Goal: Task Accomplishment & Management: Manage account settings

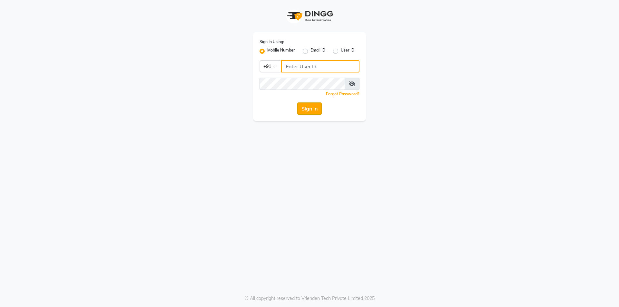
type input "9003631060"
click at [307, 108] on button "Sign In" at bounding box center [309, 109] width 25 height 12
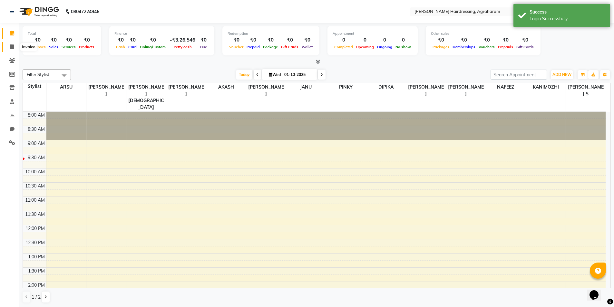
click at [11, 47] on icon at bounding box center [12, 47] width 4 height 5
select select "7962"
select select "service"
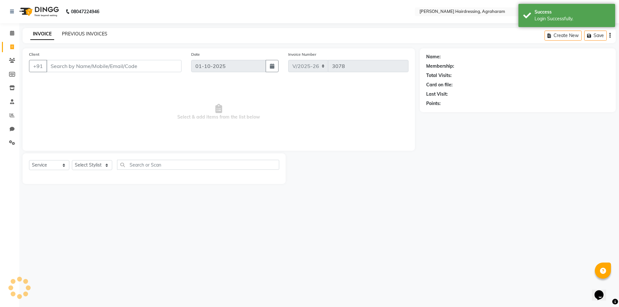
click at [79, 33] on link "PREVIOUS INVOICES" at bounding box center [84, 34] width 45 height 6
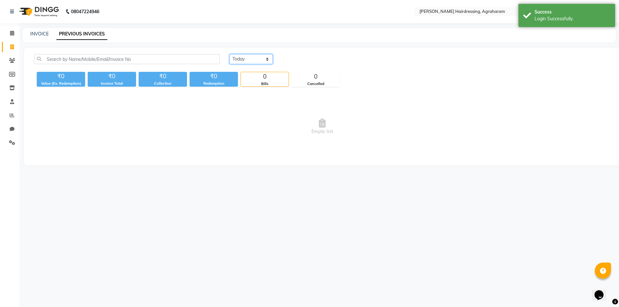
click at [252, 59] on select "Today Yesterday Custom Range" at bounding box center [251, 59] width 43 height 10
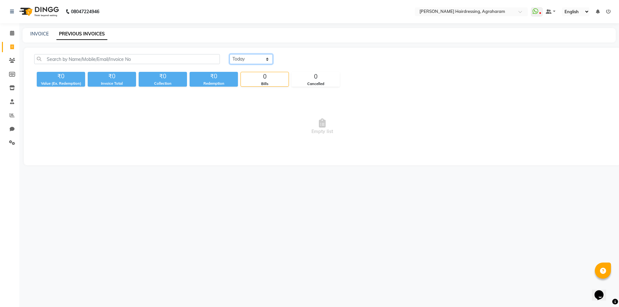
click at [230, 54] on select "Today Yesterday Custom Range" at bounding box center [251, 59] width 43 height 10
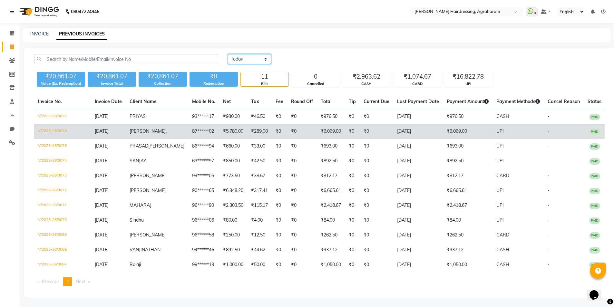
scroll to position [13, 0]
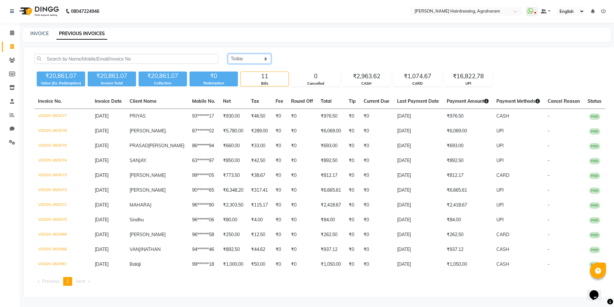
click at [251, 54] on select "Today Yesterday Custom Range" at bounding box center [249, 59] width 43 height 10
select select "range"
click at [228, 54] on select "Today Yesterday Custom Range" at bounding box center [249, 59] width 43 height 10
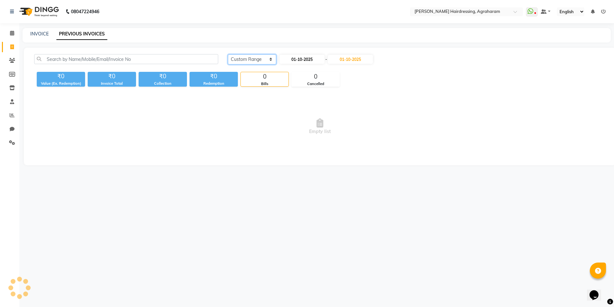
scroll to position [0, 0]
click at [312, 59] on input "01-10-2025" at bounding box center [303, 59] width 45 height 9
select select "10"
select select "2025"
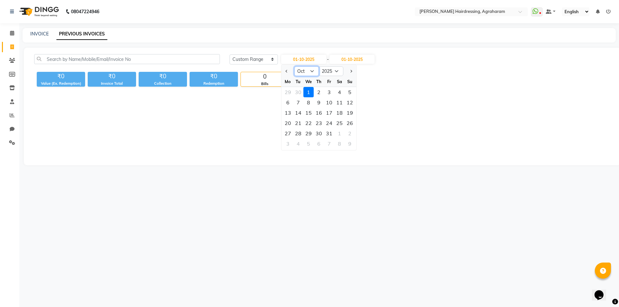
click at [312, 70] on select "Jan Feb Mar Apr May Jun Jul Aug Sep Oct Nov Dec" at bounding box center [306, 71] width 25 height 10
select select "9"
click at [294, 66] on select "Jan Feb Mar Apr May Jun Jul Aug Sep Oct Nov Dec" at bounding box center [306, 71] width 25 height 10
click at [290, 93] on div "1" at bounding box center [288, 92] width 10 height 10
type input "01-09-2025"
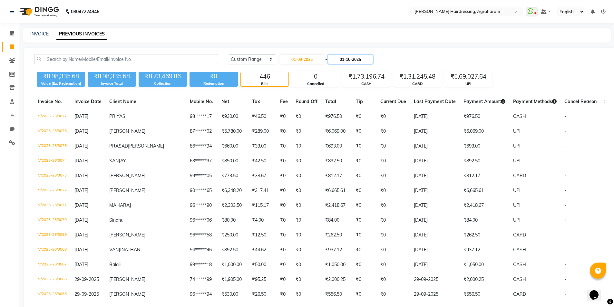
click at [341, 61] on input "01-10-2025" at bounding box center [350, 59] width 45 height 9
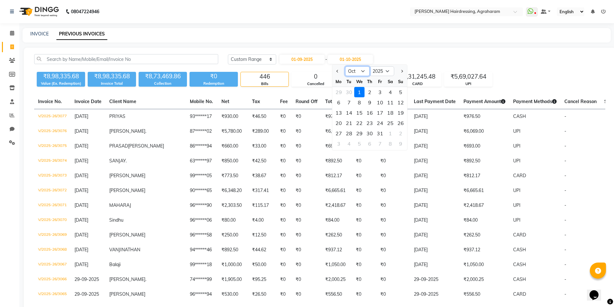
click at [354, 68] on select "Sep Oct Nov Dec" at bounding box center [357, 71] width 25 height 10
select select "9"
click at [345, 66] on select "Sep Oct Nov Dec" at bounding box center [357, 71] width 25 height 10
click at [349, 136] on div "30" at bounding box center [349, 133] width 10 height 10
type input "30-09-2025"
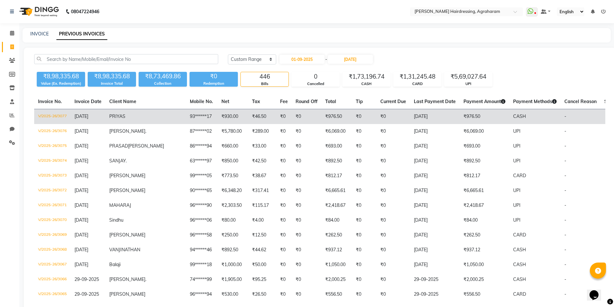
click at [218, 114] on td "₹930.00" at bounding box center [233, 116] width 31 height 15
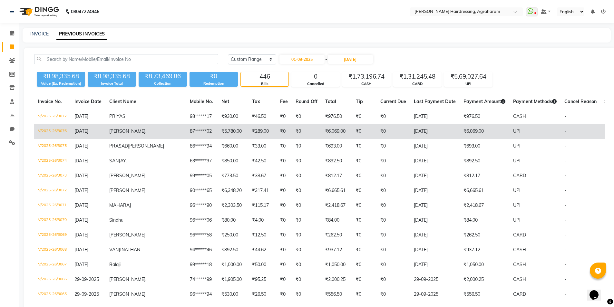
click at [127, 135] on td "BHARATHI ." at bounding box center [145, 131] width 81 height 15
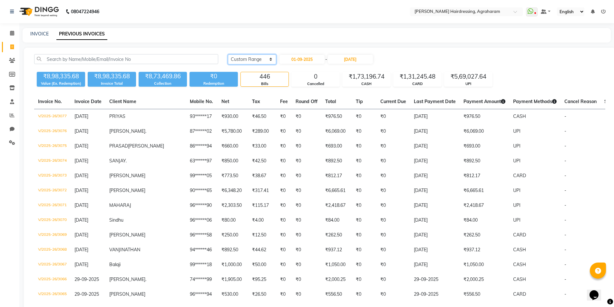
click at [265, 62] on select "Today Yesterday Custom Range" at bounding box center [252, 60] width 48 height 10
click at [228, 55] on select "Today Yesterday Custom Range" at bounding box center [252, 60] width 48 height 10
click at [309, 59] on input "01-09-2025" at bounding box center [302, 59] width 45 height 9
select select "9"
select select "2025"
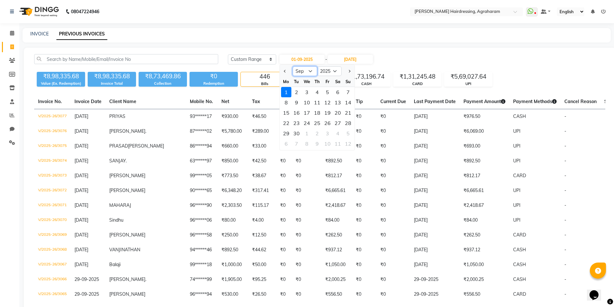
click at [311, 72] on select "Jan Feb Mar Apr May Jun Jul Aug Sep Oct Nov Dec" at bounding box center [305, 71] width 25 height 10
select select "8"
click at [293, 66] on select "Jan Feb Mar Apr May Jun Jul Aug Sep Oct Nov Dec" at bounding box center [305, 71] width 25 height 10
click at [328, 92] on div "1" at bounding box center [328, 92] width 10 height 10
type input "01-08-2025"
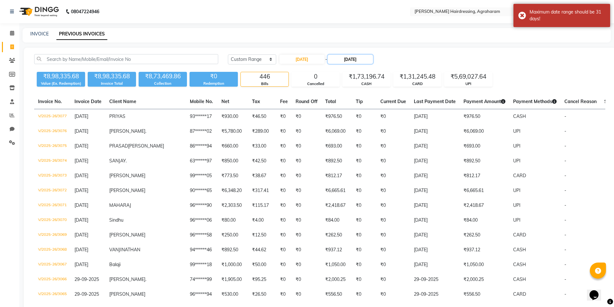
click at [350, 59] on input "30-09-2025" at bounding box center [350, 59] width 45 height 9
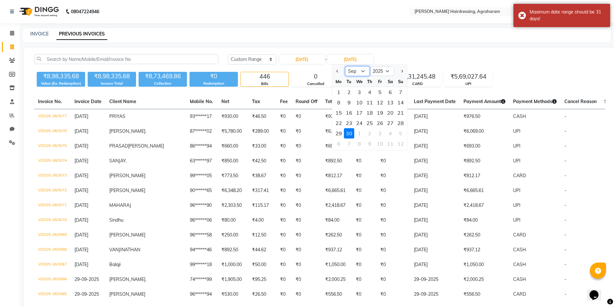
click at [358, 72] on select "Aug Sep Oct Nov Dec" at bounding box center [357, 71] width 25 height 10
select select "8"
click at [345, 66] on select "Aug Sep Oct Nov Dec" at bounding box center [357, 71] width 25 height 10
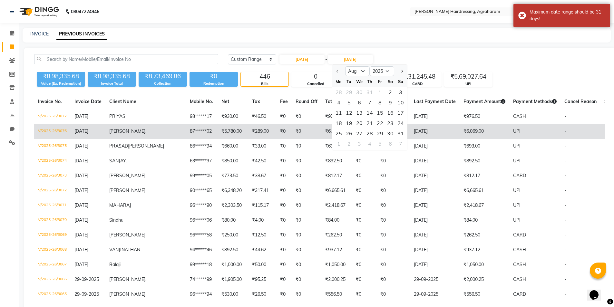
click at [401, 136] on div "31" at bounding box center [401, 133] width 10 height 10
type input "31-08-2025"
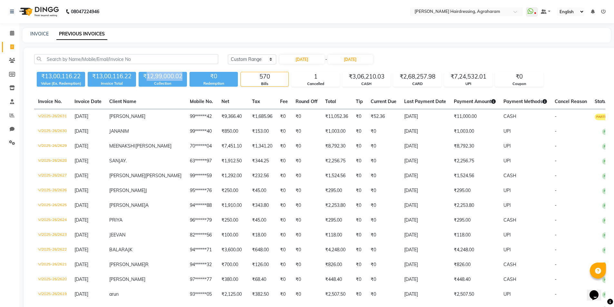
drag, startPoint x: 184, startPoint y: 75, endPoint x: 146, endPoint y: 77, distance: 38.7
click at [146, 77] on div "₹12,99,000.02" at bounding box center [163, 76] width 48 height 9
click at [263, 61] on select "Today Yesterday Custom Range" at bounding box center [252, 60] width 48 height 10
click at [228, 55] on select "Today Yesterday Custom Range" at bounding box center [252, 60] width 48 height 10
click at [257, 60] on select "Today Yesterday Custom Range" at bounding box center [252, 60] width 48 height 10
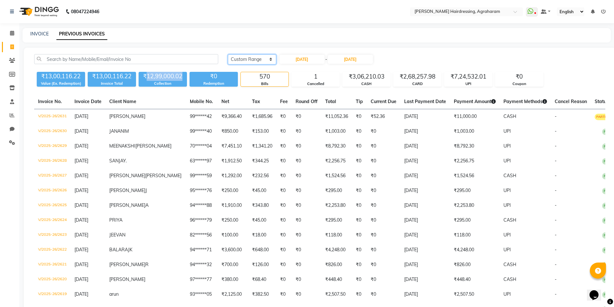
click at [228, 55] on select "Today Yesterday Custom Range" at bounding box center [252, 60] width 48 height 10
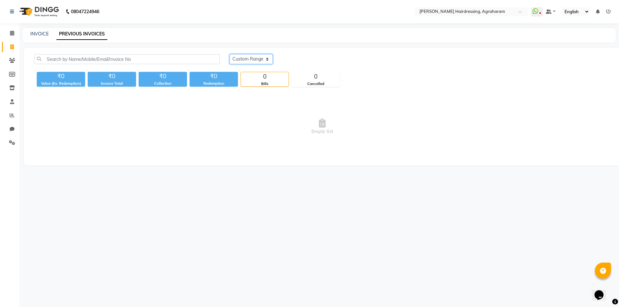
click at [253, 62] on select "Today Yesterday Custom Range" at bounding box center [251, 59] width 43 height 10
select select "range"
click at [230, 54] on select "Today Yesterday Custom Range" at bounding box center [251, 59] width 43 height 10
click at [314, 59] on input "01-10-2025" at bounding box center [303, 59] width 45 height 9
select select "10"
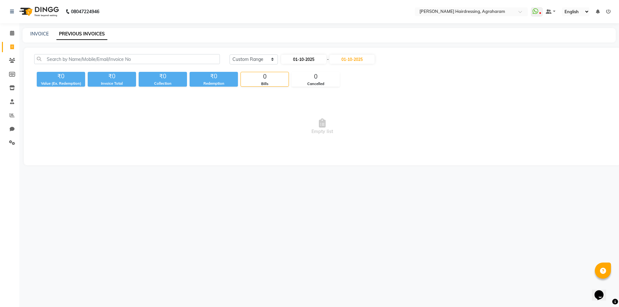
select select "2025"
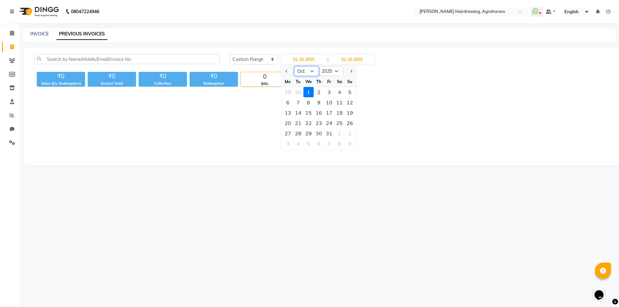
click at [313, 73] on select "Jan Feb Mar Apr May Jun Jul Aug Sep Oct Nov Dec" at bounding box center [306, 71] width 25 height 10
select select "9"
click at [294, 66] on select "Jan Feb Mar Apr May Jun Jul Aug Sep Oct Nov Dec" at bounding box center [306, 71] width 25 height 10
click at [318, 123] on div "25" at bounding box center [319, 123] width 10 height 10
type input "25-09-2025"
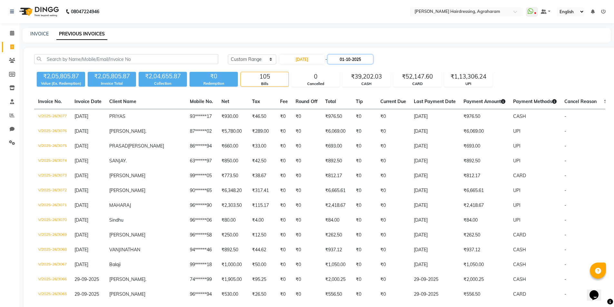
click at [361, 57] on input "01-10-2025" at bounding box center [350, 59] width 45 height 9
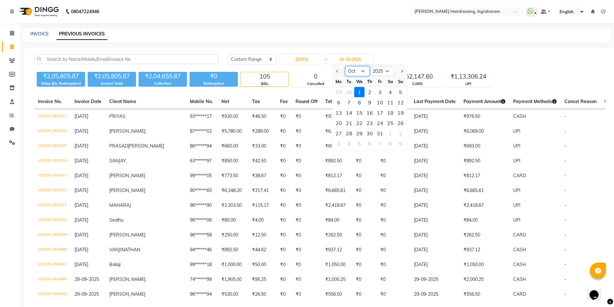
drag, startPoint x: 361, startPoint y: 72, endPoint x: 360, endPoint y: 75, distance: 4.0
click at [362, 72] on select "Sep Oct Nov Dec" at bounding box center [357, 71] width 25 height 10
select select "9"
click at [345, 66] on select "Sep Oct Nov Dec" at bounding box center [357, 71] width 25 height 10
click at [373, 125] on div "25" at bounding box center [370, 123] width 10 height 10
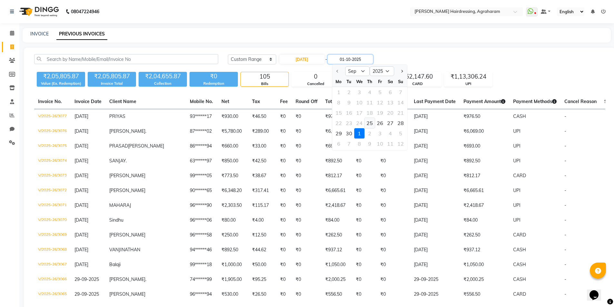
type input "25-09-2025"
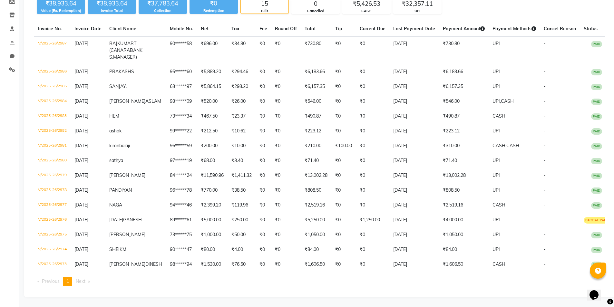
scroll to position [92, 0]
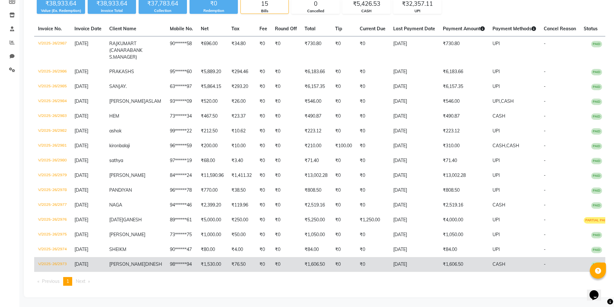
click at [119, 262] on span "PRATHIBA" at bounding box center [127, 265] width 36 height 6
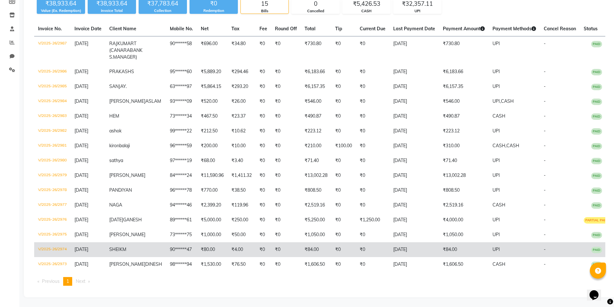
click at [126, 247] on span "M" at bounding box center [125, 250] width 4 height 6
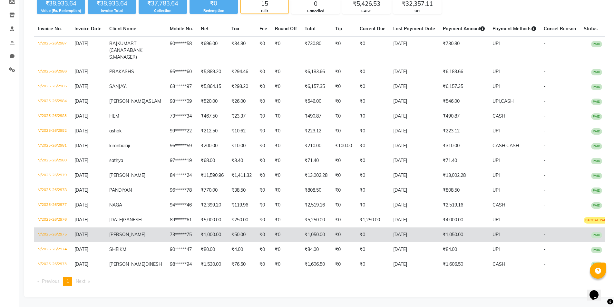
click at [135, 232] on span "GAYATHRI" at bounding box center [127, 235] width 36 height 6
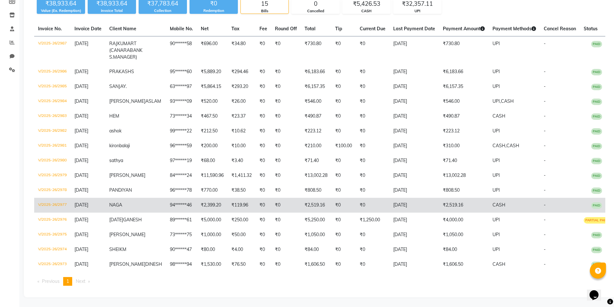
click at [122, 202] on span "NAGA" at bounding box center [115, 205] width 13 height 6
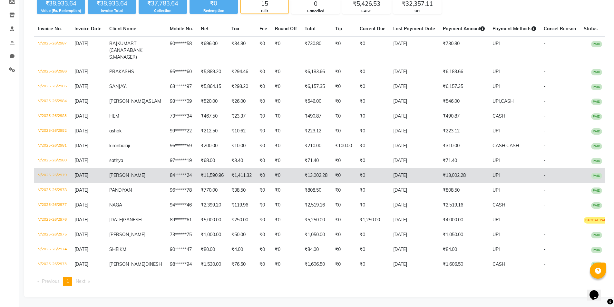
click at [132, 173] on span "JAMAL MUHAMMED" at bounding box center [127, 176] width 36 height 6
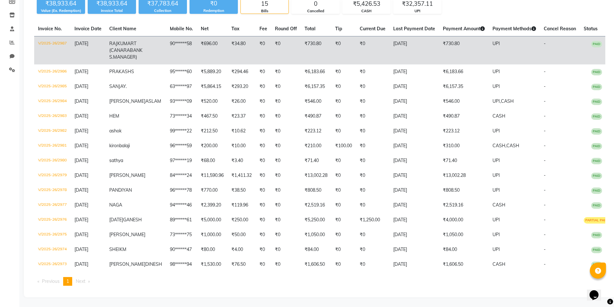
click at [197, 36] on td "₹696.00" at bounding box center [212, 50] width 31 height 28
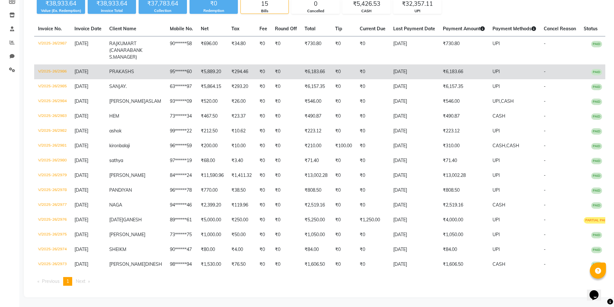
click at [129, 69] on span "PRAKASH" at bounding box center [120, 72] width 22 height 6
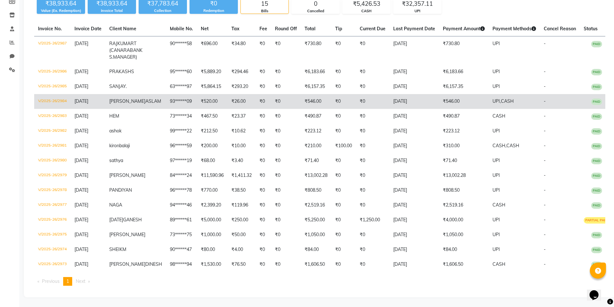
click at [126, 98] on span "MUHAMMED" at bounding box center [127, 101] width 36 height 6
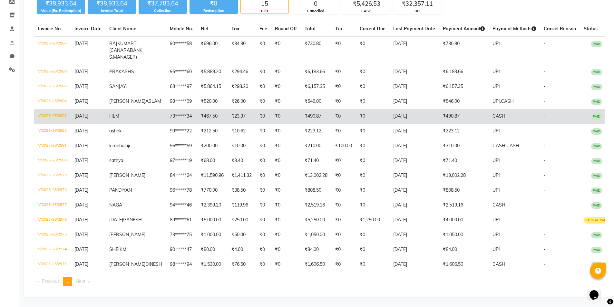
click at [119, 113] on span "HEM" at bounding box center [114, 116] width 10 height 6
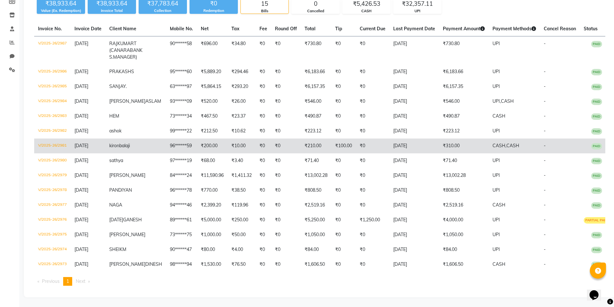
click at [127, 143] on span "balaji" at bounding box center [124, 146] width 11 height 6
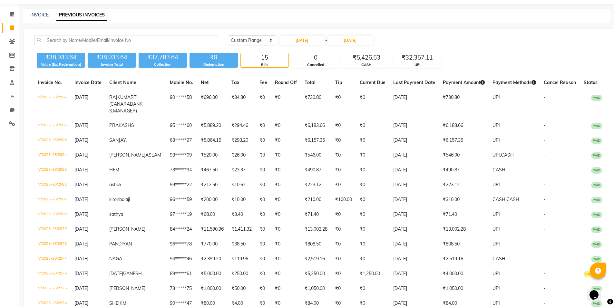
scroll to position [0, 0]
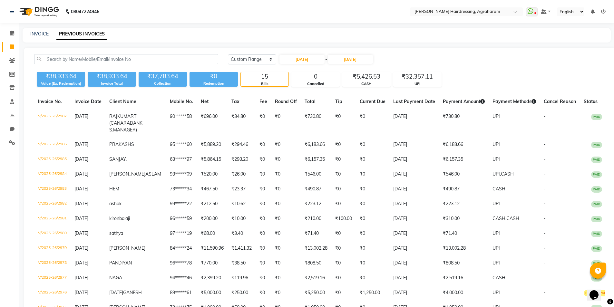
click at [276, 61] on div "Today Yesterday Custom Range 25-09-2025 - 25-09-2025" at bounding box center [301, 59] width 146 height 10
click at [268, 60] on select "Today Yesterday Custom Range" at bounding box center [252, 60] width 48 height 10
click at [228, 55] on select "Today Yesterday Custom Range" at bounding box center [252, 60] width 48 height 10
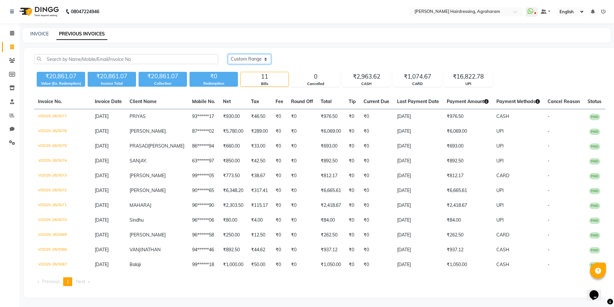
click at [241, 58] on select "Today Yesterday Custom Range" at bounding box center [249, 59] width 43 height 10
select select "range"
click at [228, 54] on select "Today Yesterday Custom Range" at bounding box center [249, 59] width 43 height 10
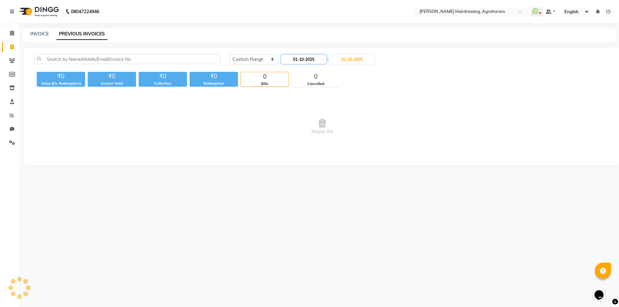
click at [316, 59] on input "01-10-2025" at bounding box center [303, 59] width 45 height 9
select select "10"
select select "2025"
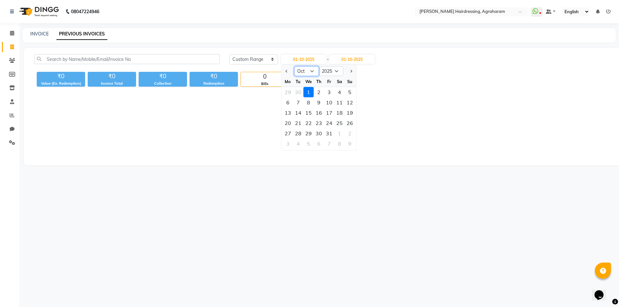
click at [307, 72] on select "Jan Feb Mar Apr May Jun Jul Aug Sep Oct Nov Dec" at bounding box center [306, 71] width 25 height 10
click at [294, 66] on select "Jan Feb Mar Apr May Jun Jul Aug Sep Oct Nov Dec" at bounding box center [306, 71] width 25 height 10
click at [307, 73] on select "Jan Feb Mar Apr May Jun Jul Aug Sep Oct Nov Dec" at bounding box center [306, 71] width 25 height 10
select select "9"
click at [294, 66] on select "Jan Feb Mar Apr May Jun Jul Aug Sep Oct Nov Dec" at bounding box center [306, 71] width 25 height 10
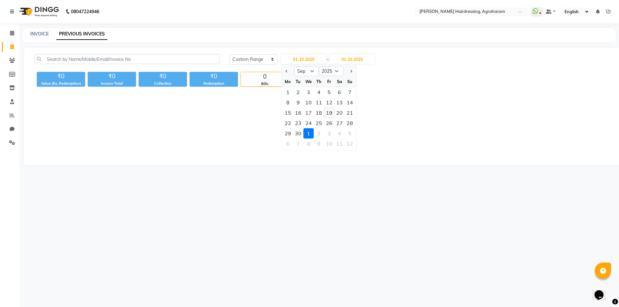
click at [331, 115] on div "19" at bounding box center [329, 113] width 10 height 10
type input "19-09-2025"
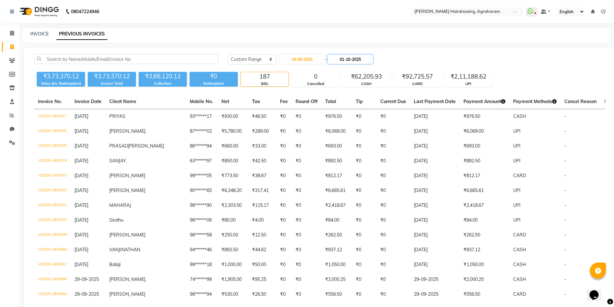
click at [355, 62] on input "01-10-2025" at bounding box center [350, 59] width 45 height 9
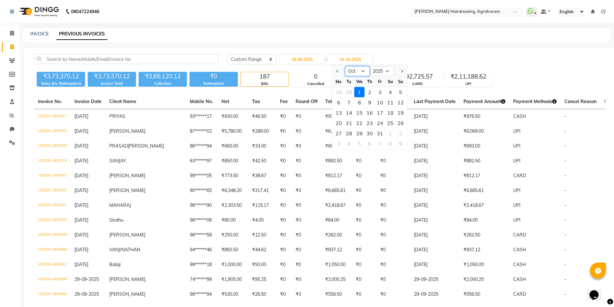
click at [360, 74] on select "Sep Oct Nov Dec" at bounding box center [357, 71] width 25 height 10
select select "9"
click at [345, 66] on select "Sep Oct Nov Dec" at bounding box center [357, 71] width 25 height 10
click at [381, 113] on div "19" at bounding box center [380, 113] width 10 height 10
type input "19-09-2025"
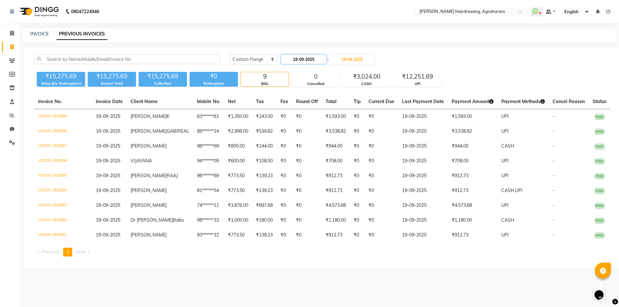
click at [317, 61] on input "19-09-2025" at bounding box center [303, 59] width 45 height 9
select select "9"
select select "2025"
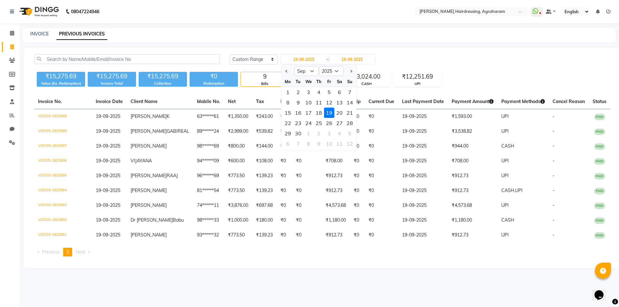
click at [330, 115] on div "19" at bounding box center [329, 113] width 10 height 10
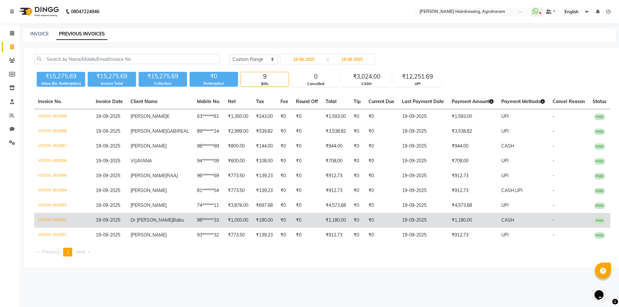
click at [149, 223] on span "Dr Jc" at bounding box center [152, 220] width 42 height 6
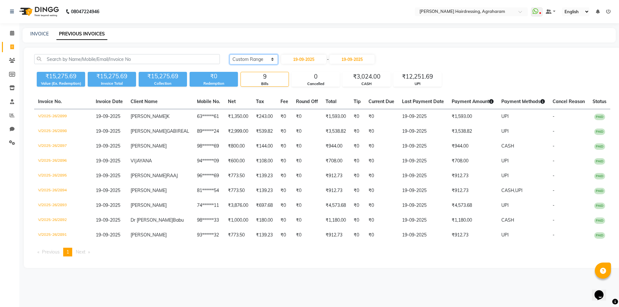
click at [272, 62] on select "Today Yesterday Custom Range" at bounding box center [254, 60] width 48 height 10
click at [230, 55] on select "Today Yesterday Custom Range" at bounding box center [254, 60] width 48 height 10
click at [296, 60] on input "19-09-2025" at bounding box center [303, 59] width 45 height 9
select select "9"
select select "2025"
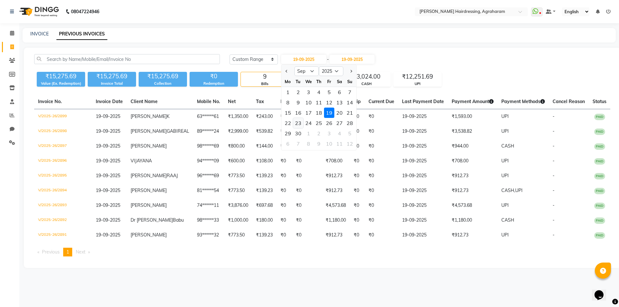
click at [300, 125] on div "23" at bounding box center [298, 123] width 10 height 10
type input "23-09-2025"
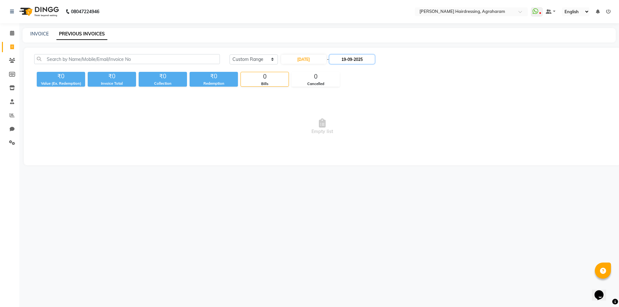
click at [362, 58] on input "19-09-2025" at bounding box center [352, 59] width 45 height 9
click at [350, 124] on div "23" at bounding box center [351, 123] width 10 height 10
type input "23-09-2025"
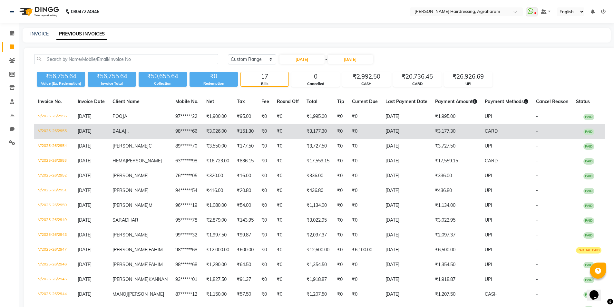
click at [128, 133] on span "BALAJI" at bounding box center [120, 131] width 15 height 6
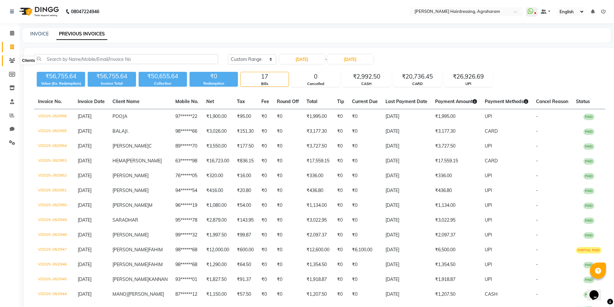
click at [13, 60] on icon at bounding box center [12, 60] width 6 height 5
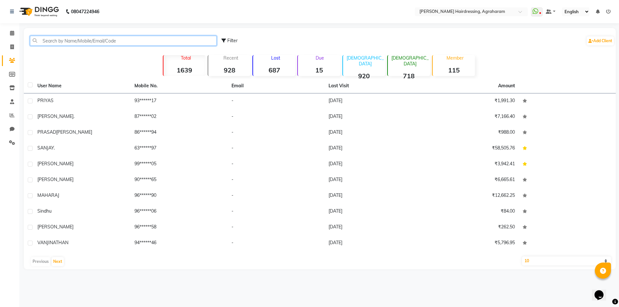
click at [68, 39] on input "text" at bounding box center [123, 41] width 187 height 10
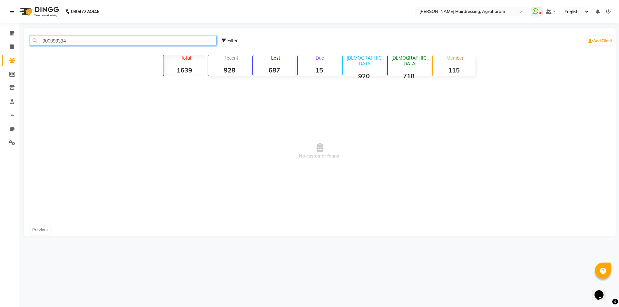
type input "9000933347"
click at [53, 41] on input "9000933347" at bounding box center [123, 41] width 187 height 10
click at [55, 41] on input "9000933347" at bounding box center [123, 41] width 187 height 10
click at [75, 41] on input "9000933347" at bounding box center [123, 41] width 187 height 10
drag, startPoint x: 78, startPoint y: 38, endPoint x: 35, endPoint y: 38, distance: 42.9
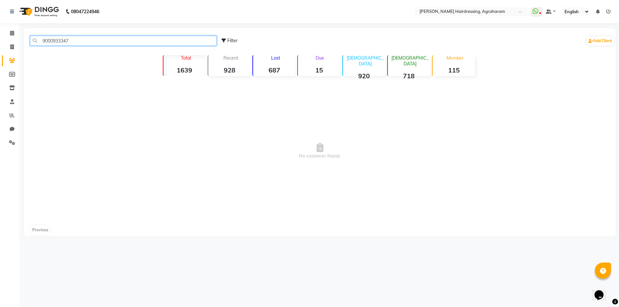
click at [35, 38] on input "9000933347" at bounding box center [123, 41] width 187 height 10
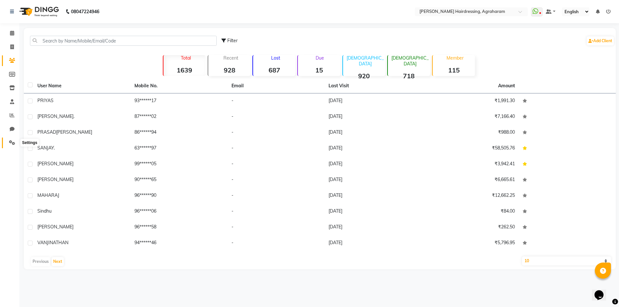
click at [14, 144] on icon at bounding box center [12, 142] width 6 height 5
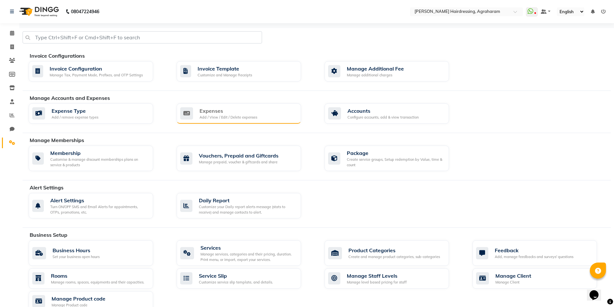
click at [209, 110] on div "Expenses" at bounding box center [229, 111] width 58 height 8
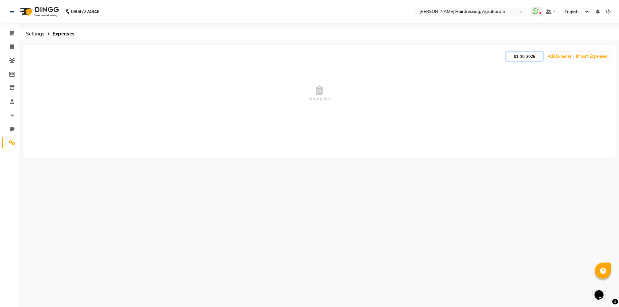
click at [514, 59] on input "01-10-2025" at bounding box center [524, 56] width 37 height 9
select select "10"
select select "2025"
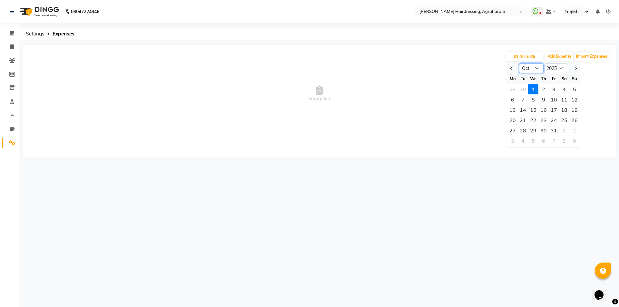
click at [538, 69] on select "Jan Feb Mar Apr May Jun Jul Aug Sep Oct Nov Dec" at bounding box center [531, 69] width 25 height 10
select select "9"
click at [519, 64] on select "Jan Feb Mar Apr May Jun Jul Aug Sep Oct Nov Dec" at bounding box center [531, 69] width 25 height 10
click at [577, 121] on div "28" at bounding box center [575, 120] width 10 height 10
type input "28-09-2025"
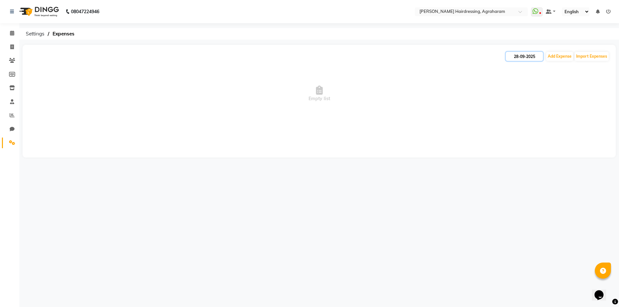
click at [522, 61] on input "28-09-2025" at bounding box center [524, 56] width 37 height 9
select select "9"
select select "2025"
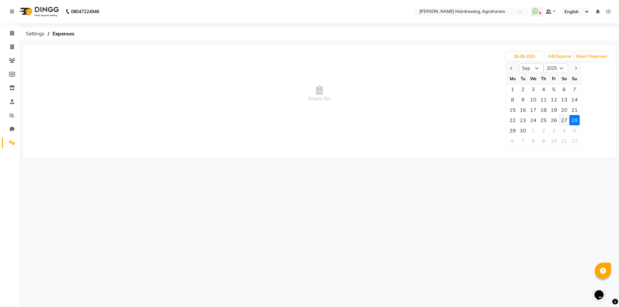
click at [563, 122] on div "27" at bounding box center [564, 120] width 10 height 10
type input "27-09-2025"
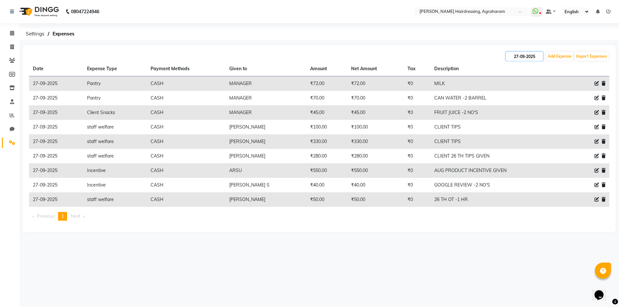
click at [521, 58] on input "27-09-2025" at bounding box center [524, 56] width 37 height 9
select select "9"
select select "2025"
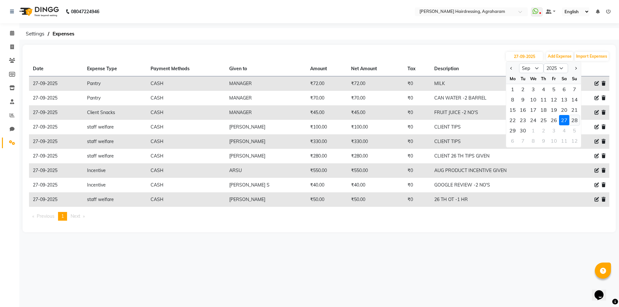
click at [570, 119] on div "28" at bounding box center [575, 120] width 10 height 10
type input "28-09-2025"
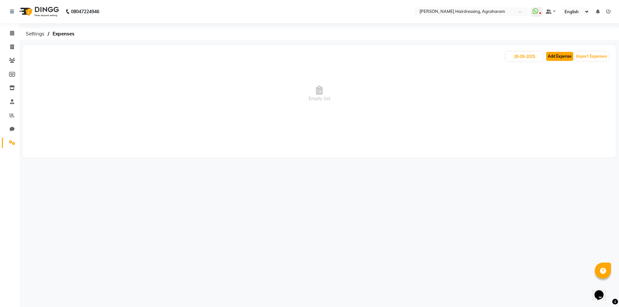
click at [562, 59] on button "Add Expense" at bounding box center [559, 56] width 27 height 9
select select "1"
select select "7111"
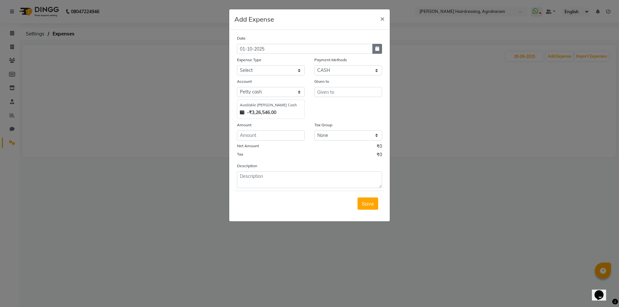
click at [380, 51] on button "button" at bounding box center [377, 49] width 10 height 10
select select "10"
select select "2025"
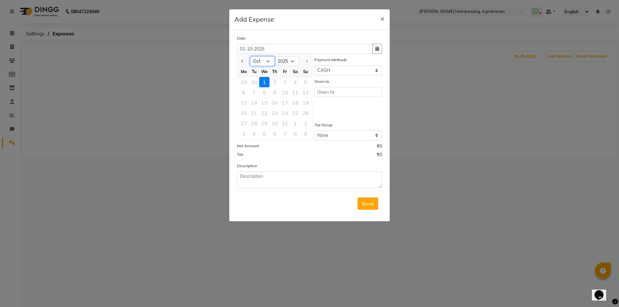
click at [271, 62] on select "Jan Feb Mar Apr May Jun Jul Aug Sep Oct" at bounding box center [262, 61] width 25 height 10
select select "9"
click at [250, 56] on select "Jan Feb Mar Apr May Jun Jul Aug Sep Oct" at bounding box center [262, 61] width 25 height 10
click at [306, 114] on div "28" at bounding box center [306, 113] width 10 height 10
type input "28-09-2025"
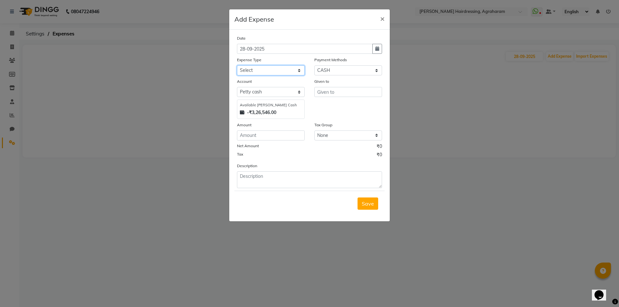
click at [285, 72] on select "Select Advance Salary cash given to office Cash transfer to bank Client Snacks …" at bounding box center [271, 70] width 68 height 10
select select "20844"
click at [237, 65] on select "Select Advance Salary cash given to office Cash transfer to bank Client Snacks …" at bounding box center [271, 70] width 68 height 10
click at [338, 92] on input "text" at bounding box center [348, 92] width 68 height 10
click at [342, 104] on ngb-highlight "MANA GER" at bounding box center [336, 106] width 26 height 6
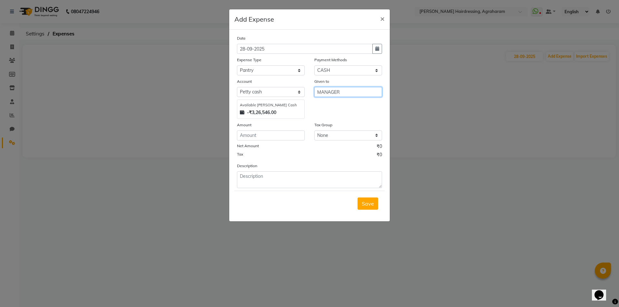
type input "MANAGER"
click at [243, 134] on input "number" at bounding box center [271, 136] width 68 height 10
type input "72"
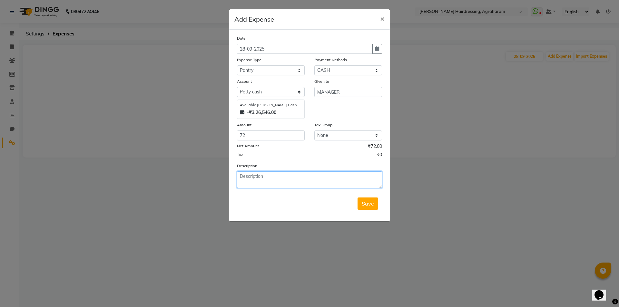
click at [252, 176] on textarea at bounding box center [309, 180] width 145 height 17
type textarea "MILK"
click at [365, 204] on span "Save" at bounding box center [368, 204] width 12 height 6
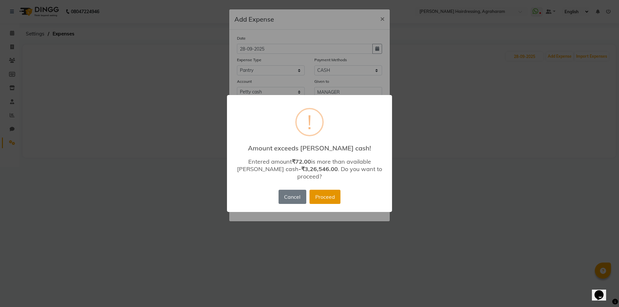
click at [335, 198] on button "Proceed" at bounding box center [325, 197] width 31 height 14
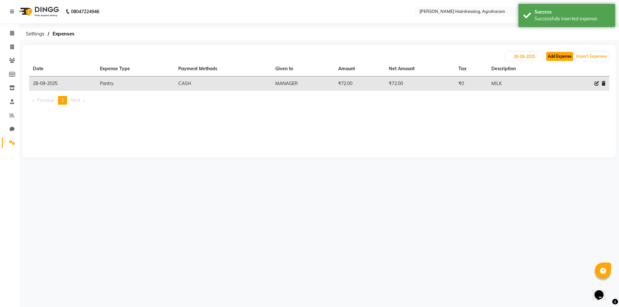
click at [562, 53] on button "Add Expense" at bounding box center [559, 56] width 27 height 9
select select "1"
select select "7111"
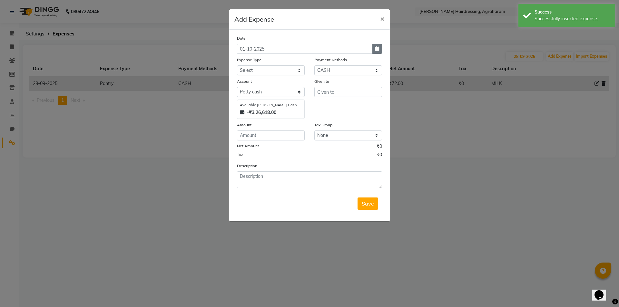
click at [376, 51] on button "button" at bounding box center [377, 49] width 10 height 10
select select "10"
select select "2025"
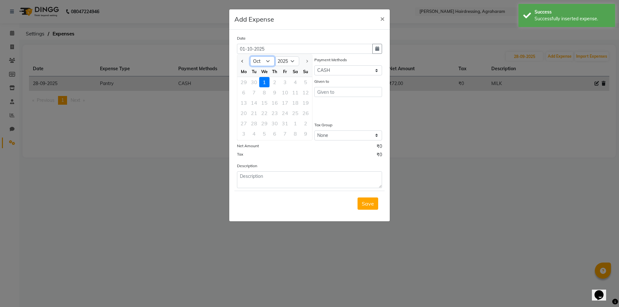
click at [269, 63] on select "Jan Feb Mar Apr May Jun Jul Aug Sep Oct" at bounding box center [262, 61] width 25 height 10
select select "9"
click at [250, 56] on select "Jan Feb Mar Apr May Jun Jul Aug Sep Oct" at bounding box center [262, 61] width 25 height 10
click at [309, 113] on div "28" at bounding box center [306, 113] width 10 height 10
type input "28-09-2025"
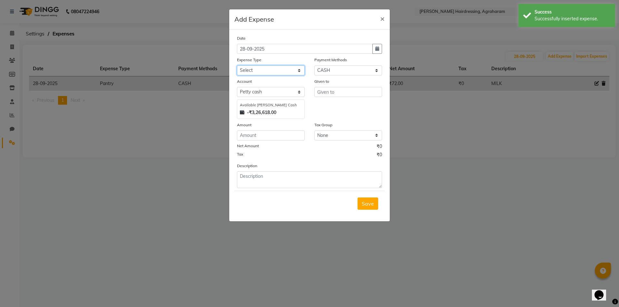
click at [286, 73] on select "Select Advance Salary cash given to office Cash transfer to bank Client Snacks …" at bounding box center [271, 70] width 68 height 10
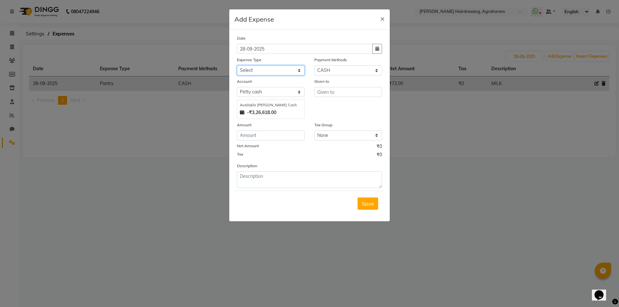
select select "20844"
click at [237, 65] on select "Select Advance Salary cash given to office Cash transfer to bank Client Snacks …" at bounding box center [271, 70] width 68 height 10
click at [333, 90] on input "text" at bounding box center [348, 92] width 68 height 10
click at [330, 106] on span "MANA" at bounding box center [331, 106] width 16 height 6
type input "MANAGER"
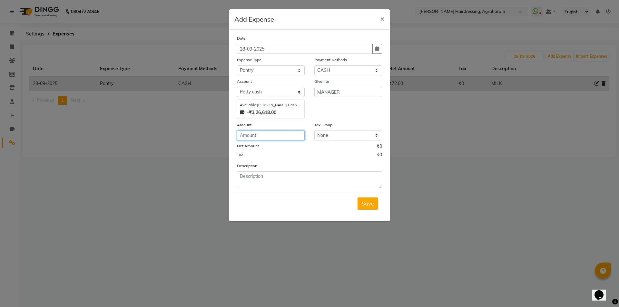
click at [269, 140] on input "number" at bounding box center [271, 136] width 68 height 10
type input "45"
click at [260, 179] on textarea at bounding box center [309, 180] width 145 height 17
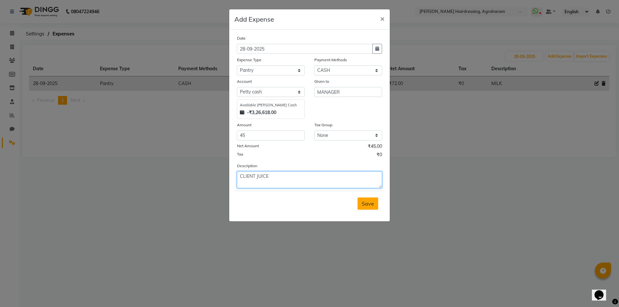
type textarea "CLIENT JUICE"
click at [372, 203] on span "Save" at bounding box center [368, 204] width 12 height 6
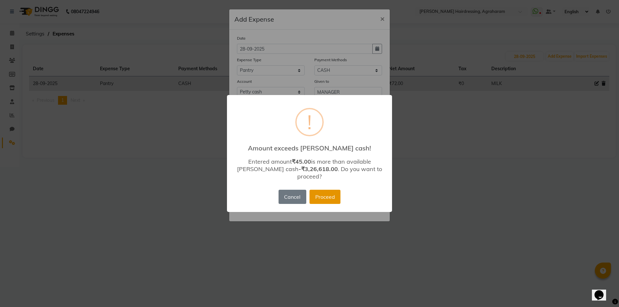
click at [335, 194] on button "Proceed" at bounding box center [325, 197] width 31 height 14
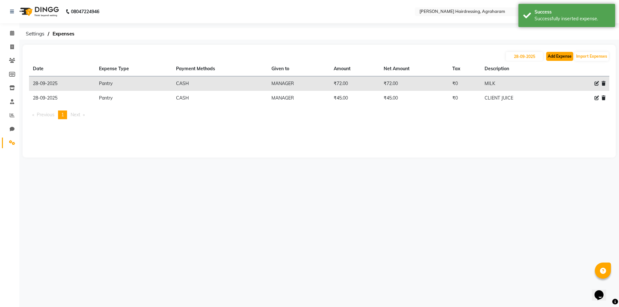
click at [555, 59] on button "Add Expense" at bounding box center [559, 56] width 27 height 9
select select "1"
select select "7111"
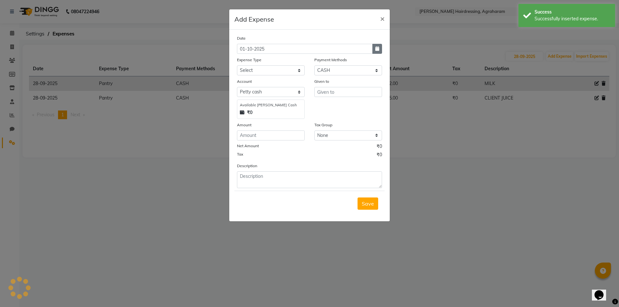
click at [378, 49] on icon "button" at bounding box center [377, 48] width 4 height 5
select select "10"
select select "2025"
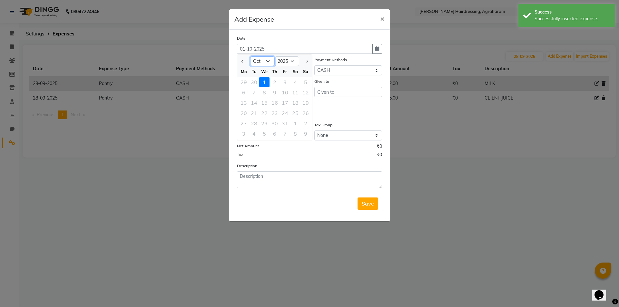
click at [271, 64] on select "Jan Feb Mar Apr May Jun Jul Aug Sep Oct" at bounding box center [262, 61] width 25 height 10
select select "9"
click at [250, 56] on select "Jan Feb Mar Apr May Jun Jul Aug Sep Oct" at bounding box center [262, 61] width 25 height 10
click at [305, 114] on div "28" at bounding box center [306, 113] width 10 height 10
type input "28-09-2025"
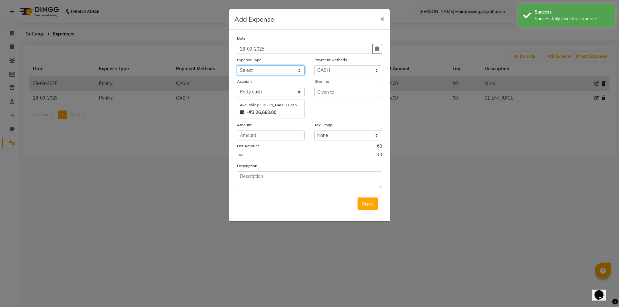
click at [280, 69] on select "Select Advance Salary cash given to office Cash transfer to bank Client Snacks …" at bounding box center [271, 70] width 68 height 10
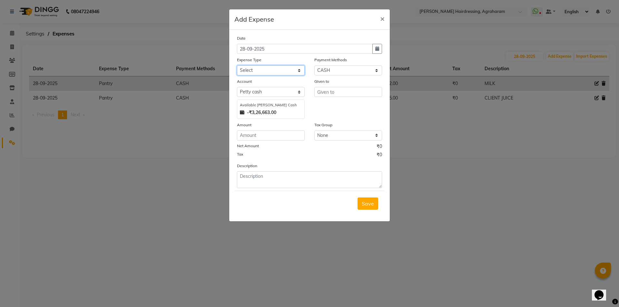
select select "20854"
click at [237, 65] on select "Select Advance Salary cash given to office Cash transfer to bank Client Snacks …" at bounding box center [271, 70] width 68 height 10
click at [344, 93] on input "text" at bounding box center [348, 92] width 68 height 10
click at [342, 105] on button "ZISHA" at bounding box center [340, 106] width 51 height 10
type input "ZISHA"
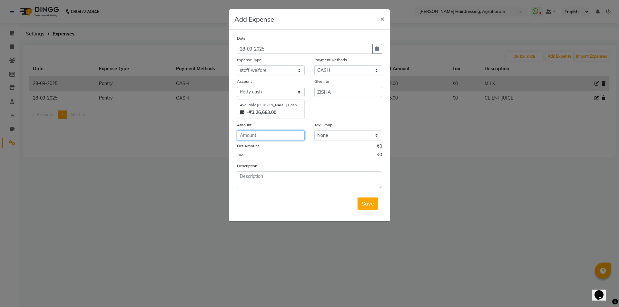
click at [258, 139] on input "number" at bounding box center [271, 136] width 68 height 10
type input "100"
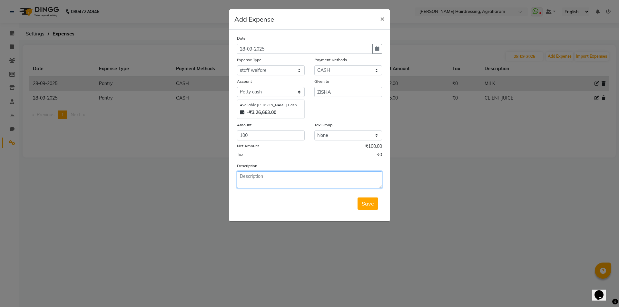
click at [269, 174] on textarea at bounding box center [309, 180] width 145 height 17
type textarea "ZISHA CLIENT TIPS"
click at [369, 208] on button "Save" at bounding box center [368, 204] width 21 height 12
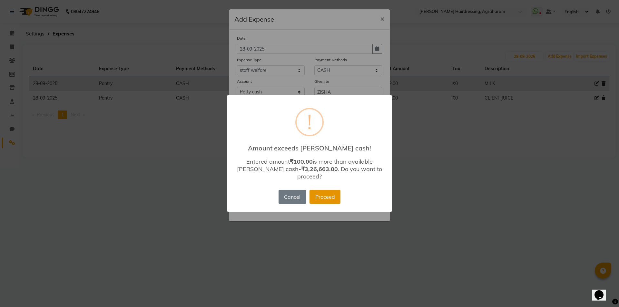
click at [322, 194] on button "Proceed" at bounding box center [325, 197] width 31 height 14
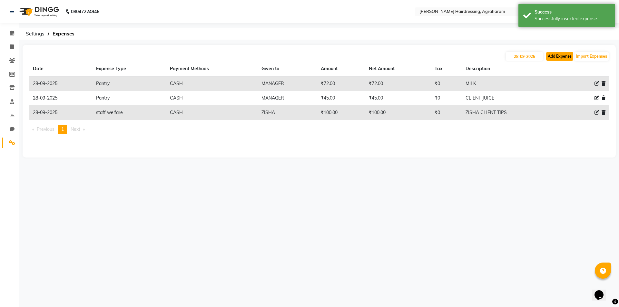
click at [564, 55] on button "Add Expense" at bounding box center [559, 56] width 27 height 9
select select "1"
select select "7111"
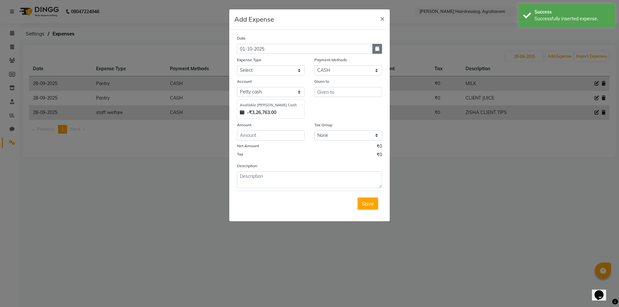
click at [375, 52] on button "button" at bounding box center [377, 49] width 10 height 10
select select "10"
select select "2025"
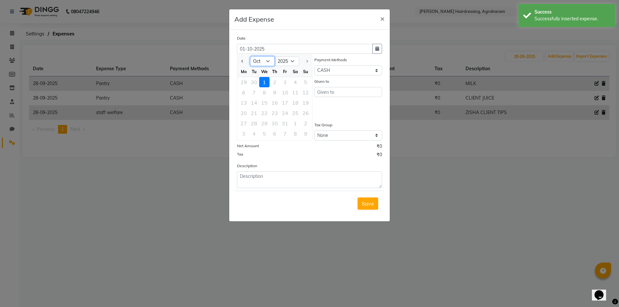
click at [264, 62] on select "Jan Feb Mar Apr May Jun Jul Aug Sep Oct" at bounding box center [262, 61] width 25 height 10
select select "9"
click at [250, 56] on select "Jan Feb Mar Apr May Jun Jul Aug Sep Oct" at bounding box center [262, 61] width 25 height 10
click at [270, 62] on select "Jan Feb Mar Apr May Jun Jul Aug Sep Oct" at bounding box center [262, 61] width 25 height 10
click at [250, 56] on select "Jan Feb Mar Apr May Jun Jul Aug Sep Oct" at bounding box center [262, 61] width 25 height 10
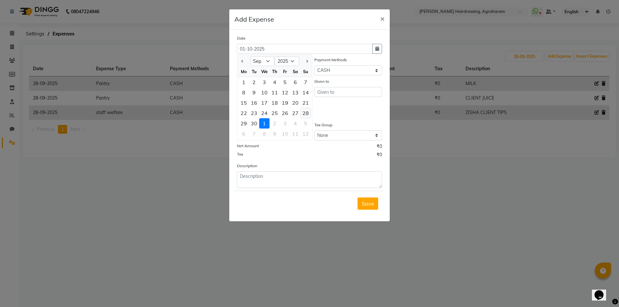
click at [304, 113] on div "28" at bounding box center [306, 113] width 10 height 10
type input "28-09-2025"
click at [276, 76] on div "Date 28-09-2025 Expense Type Select Advance Salary cash given to office Cash tr…" at bounding box center [309, 112] width 145 height 154
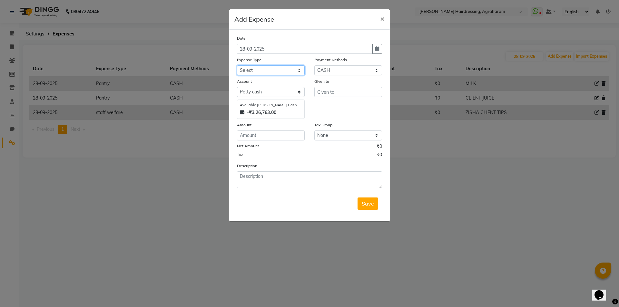
click at [277, 73] on select "Select Advance Salary cash given to office Cash transfer to bank Client Snacks …" at bounding box center [271, 70] width 68 height 10
select select "20854"
click at [237, 65] on select "Select Advance Salary cash given to office Cash transfer to bank Client Snacks …" at bounding box center [271, 70] width 68 height 10
click at [333, 93] on input "text" at bounding box center [348, 92] width 68 height 10
click at [284, 135] on input "number" at bounding box center [271, 136] width 68 height 10
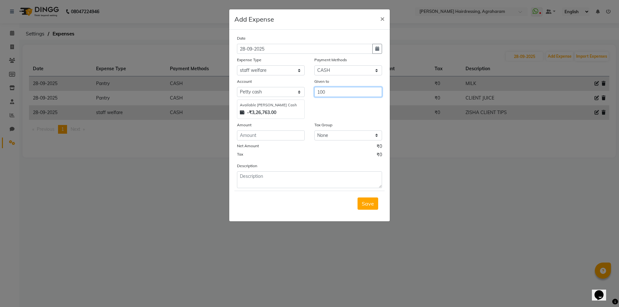
click at [341, 94] on input "100" at bounding box center [348, 92] width 68 height 10
type input "1"
click at [341, 103] on ngb-highlight "GOM ATHI S" at bounding box center [337, 106] width 29 height 6
type input "[PERSON_NAME] S"
click at [270, 132] on input "number" at bounding box center [271, 136] width 68 height 10
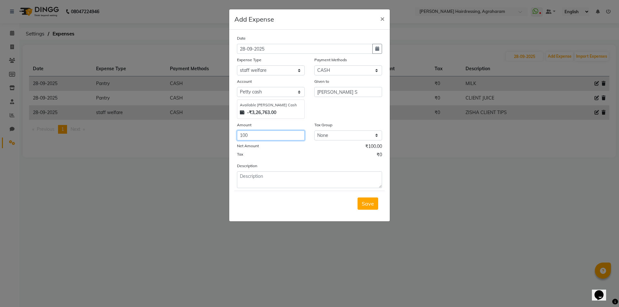
type input "100"
click at [269, 174] on textarea at bounding box center [309, 180] width 145 height 17
type textarea "C"
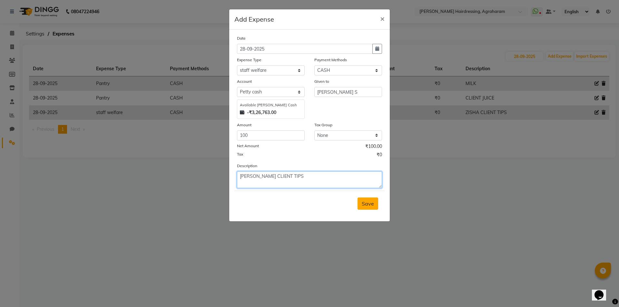
type textarea "GOMATHI CLIENT TIPS"
click at [376, 204] on button "Save" at bounding box center [368, 204] width 21 height 12
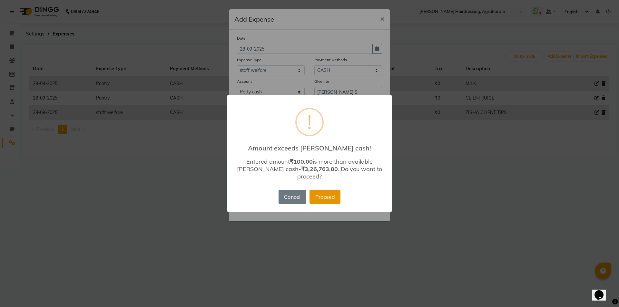
click at [338, 192] on button "Proceed" at bounding box center [325, 197] width 31 height 14
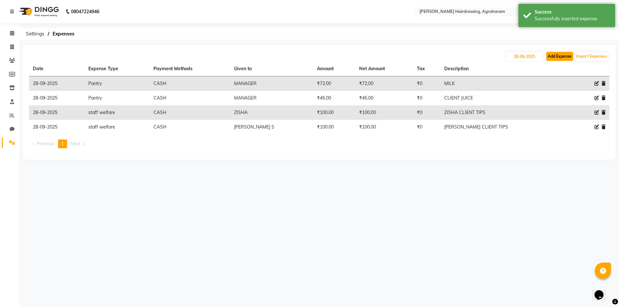
click at [561, 54] on button "Add Expense" at bounding box center [559, 56] width 27 height 9
select select "1"
select select "7111"
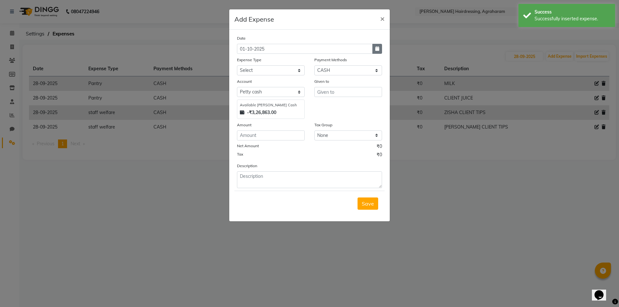
click at [375, 50] on button "button" at bounding box center [377, 49] width 10 height 10
select select "10"
select select "2025"
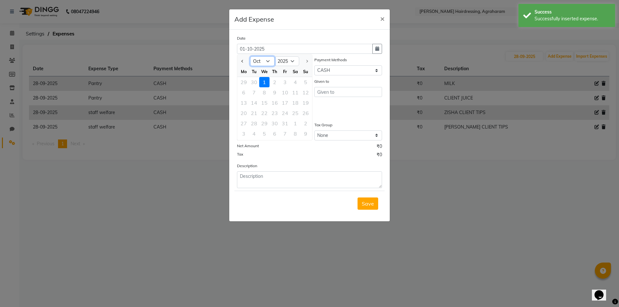
click at [270, 62] on select "Jan Feb Mar Apr May Jun Jul Aug Sep Oct" at bounding box center [262, 61] width 25 height 10
select select "9"
click at [250, 56] on select "Jan Feb Mar Apr May Jun Jul Aug Sep Oct" at bounding box center [262, 61] width 25 height 10
click at [306, 115] on div "28" at bounding box center [306, 113] width 10 height 10
type input "28-09-2025"
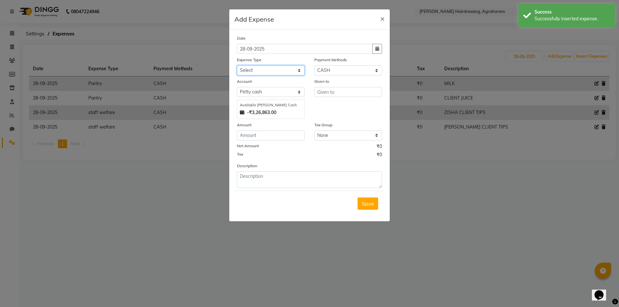
click at [276, 72] on select "Select Advance Salary cash given to office Cash transfer to bank Client Snacks …" at bounding box center [271, 70] width 68 height 10
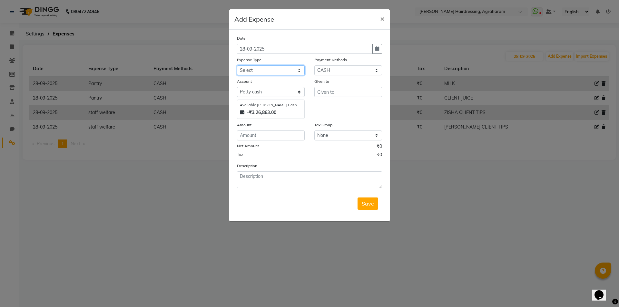
select select "20854"
click at [237, 65] on select "Select Advance Salary cash given to office Cash transfer to bank Client Snacks …" at bounding box center [271, 70] width 68 height 10
click at [330, 94] on input "text" at bounding box center [348, 92] width 68 height 10
click at [330, 105] on span "PINKY" at bounding box center [331, 106] width 16 height 6
type input "PINKY"
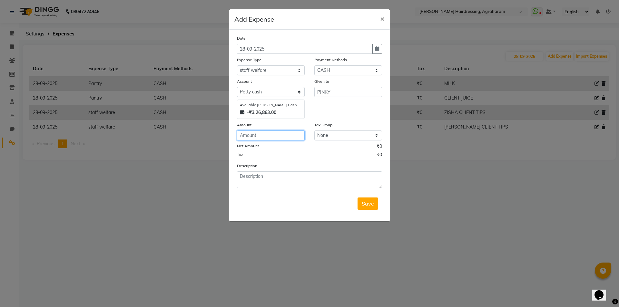
click at [261, 135] on input "number" at bounding box center [271, 136] width 68 height 10
type input "280"
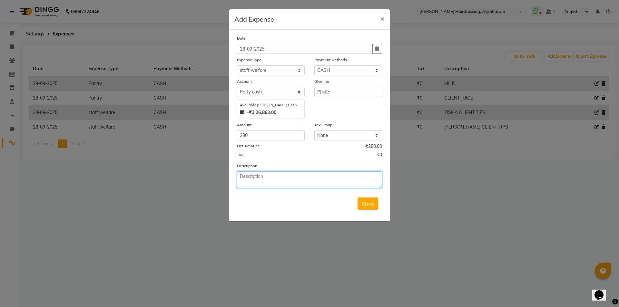
click at [245, 180] on textarea at bounding box center [309, 180] width 145 height 17
type textarea "26 TH CLIENT GIVEN TIPS"
click at [366, 206] on span "Save" at bounding box center [368, 204] width 12 height 6
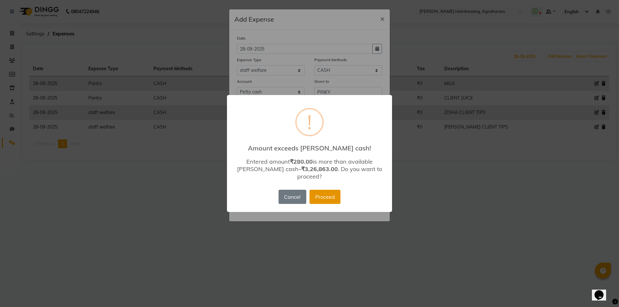
click at [327, 198] on button "Proceed" at bounding box center [325, 197] width 31 height 14
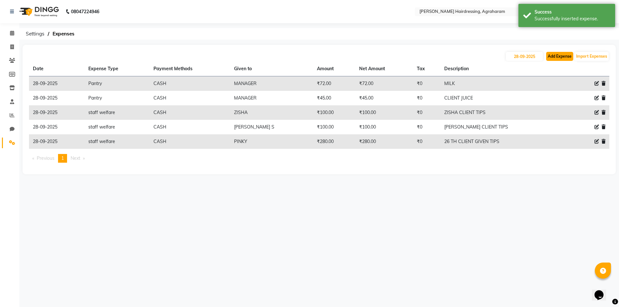
click at [562, 59] on button "Add Expense" at bounding box center [559, 56] width 27 height 9
select select "1"
select select "7111"
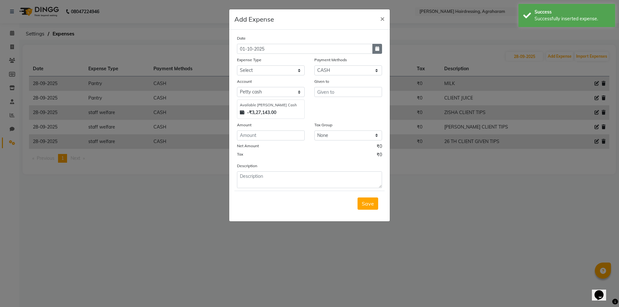
click at [379, 50] on icon "button" at bounding box center [377, 48] width 4 height 5
select select "10"
select select "2025"
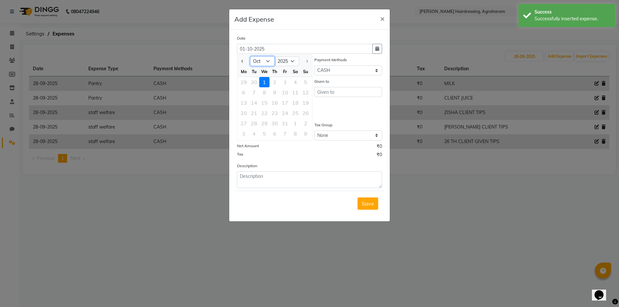
click at [272, 61] on select "Jan Feb Mar Apr May Jun Jul Aug Sep Oct" at bounding box center [262, 61] width 25 height 10
select select "9"
click at [250, 56] on select "Jan Feb Mar Apr May Jun Jul Aug Sep Oct" at bounding box center [262, 61] width 25 height 10
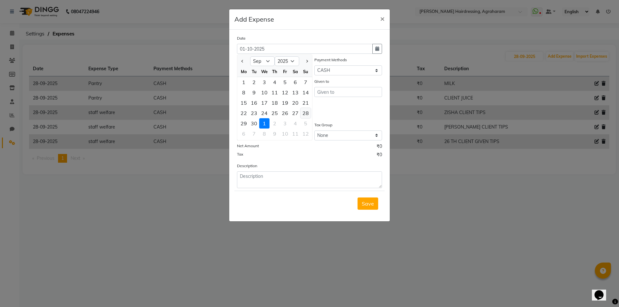
click at [306, 114] on div "28" at bounding box center [306, 113] width 10 height 10
type input "28-09-2025"
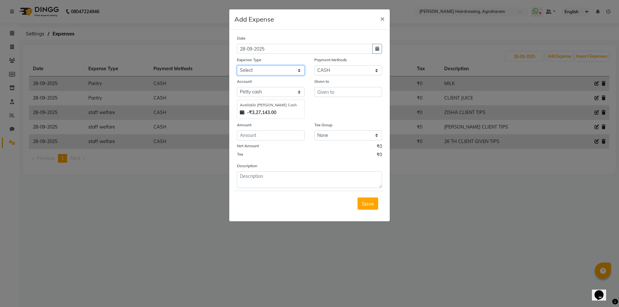
click at [287, 73] on select "Select Advance Salary cash given to office Cash transfer to bank Client Snacks …" at bounding box center [271, 70] width 68 height 10
select select "20854"
click at [237, 65] on select "Select Advance Salary cash given to office Cash transfer to bank Client Snacks …" at bounding box center [271, 70] width 68 height 10
click at [341, 91] on input "text" at bounding box center [348, 92] width 68 height 10
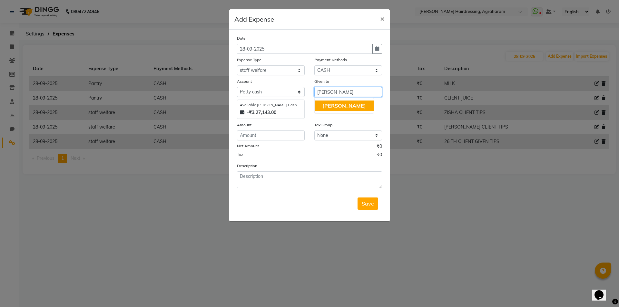
click at [334, 110] on button "[PERSON_NAME]" at bounding box center [344, 106] width 59 height 10
type input "[PERSON_NAME]"
click at [262, 138] on input "number" at bounding box center [271, 136] width 68 height 10
type input "40"
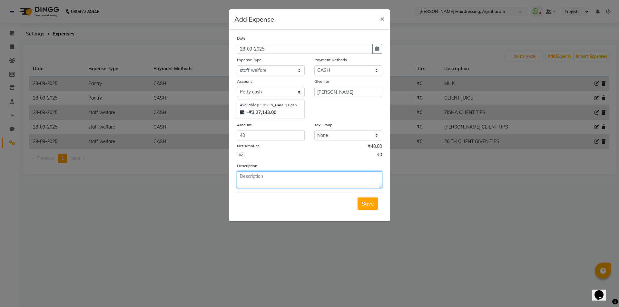
click at [245, 177] on textarea at bounding box center [309, 180] width 145 height 17
type textarea "SUHAIL CLIENT TIPS"
click at [368, 204] on span "Save" at bounding box center [368, 204] width 12 height 6
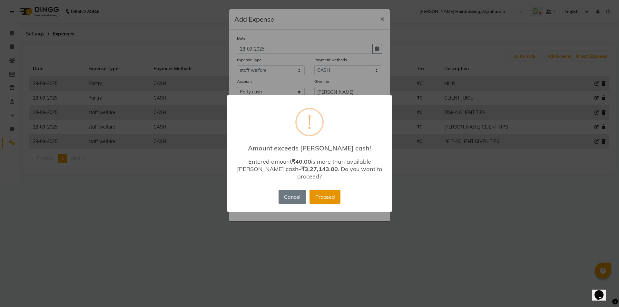
click at [323, 193] on button "Proceed" at bounding box center [325, 197] width 31 height 14
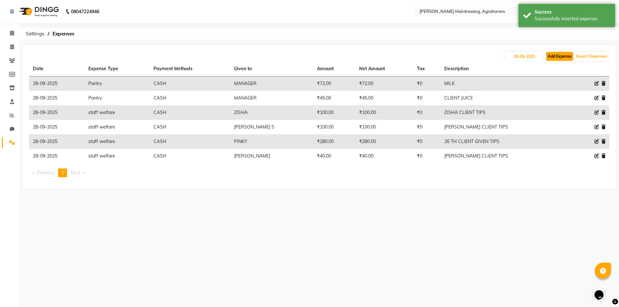
click at [562, 57] on button "Add Expense" at bounding box center [559, 56] width 27 height 9
select select "1"
select select "7111"
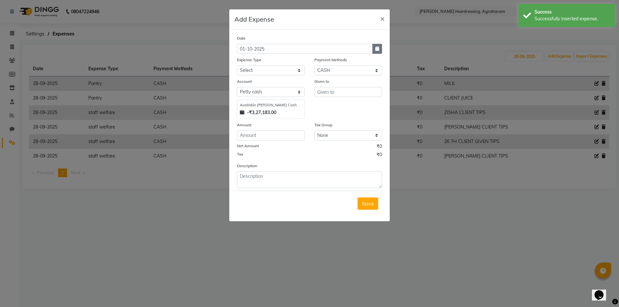
click at [379, 51] on button "button" at bounding box center [377, 49] width 10 height 10
select select "10"
select select "2025"
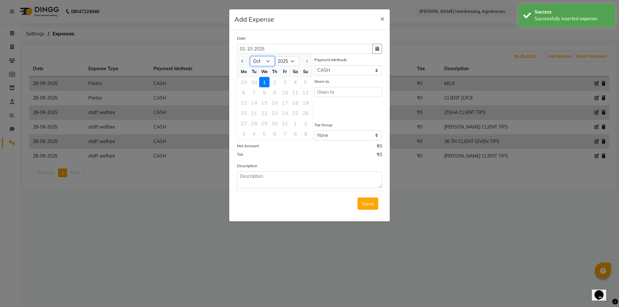
click at [270, 61] on select "Jan Feb Mar Apr May Jun Jul Aug Sep Oct" at bounding box center [262, 61] width 25 height 10
select select "9"
click at [250, 56] on select "Jan Feb Mar Apr May Jun Jul Aug Sep Oct" at bounding box center [262, 61] width 25 height 10
click at [305, 114] on div "28" at bounding box center [306, 113] width 10 height 10
type input "28-09-2025"
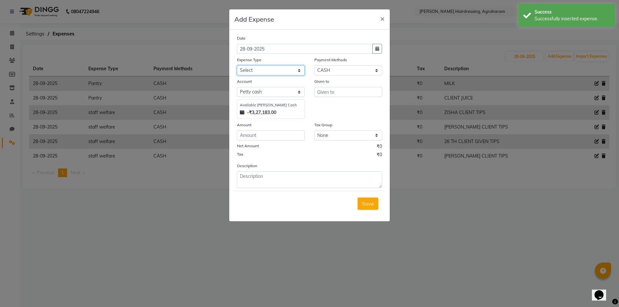
click at [298, 72] on select "Select Advance Salary cash given to office Cash transfer to bank Client Snacks …" at bounding box center [271, 70] width 68 height 10
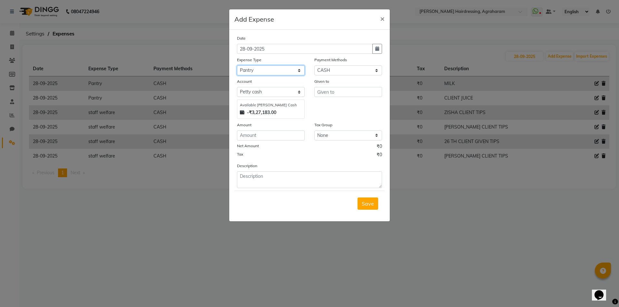
click at [237, 65] on select "Select Advance Salary cash given to office Cash transfer to bank Client Snacks …" at bounding box center [271, 70] width 68 height 10
click at [337, 89] on input "text" at bounding box center [348, 92] width 68 height 10
click at [289, 72] on select "Select Advance Salary cash given to office Cash transfer to bank Client Snacks …" at bounding box center [271, 70] width 68 height 10
select select "20854"
click at [237, 65] on select "Select Advance Salary cash given to office Cash transfer to bank Client Snacks …" at bounding box center [271, 70] width 68 height 10
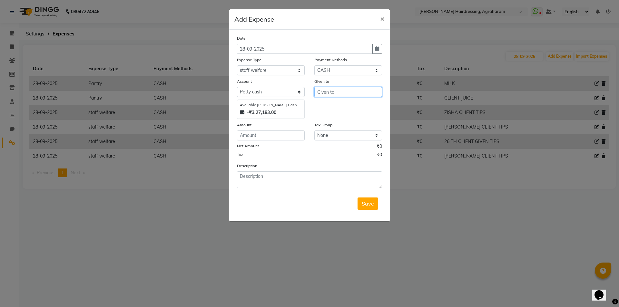
click at [345, 94] on input "text" at bounding box center [348, 92] width 68 height 10
click at [342, 107] on button "[PERSON_NAME]" at bounding box center [344, 106] width 59 height 10
type input "[PERSON_NAME]"
click at [272, 132] on input "number" at bounding box center [271, 136] width 68 height 10
type input "160"
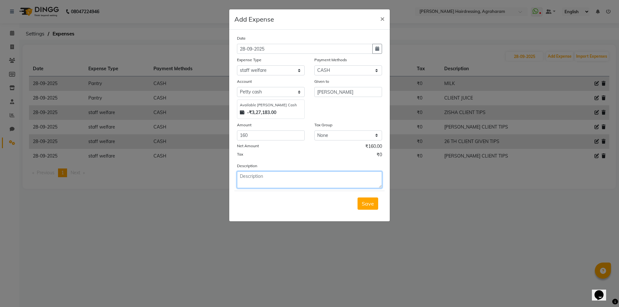
click at [270, 181] on textarea at bounding box center [309, 180] width 145 height 17
type textarea "CLIENT TIPS GIVEN TO AFTAB"
click at [366, 206] on span "Save" at bounding box center [368, 204] width 12 height 6
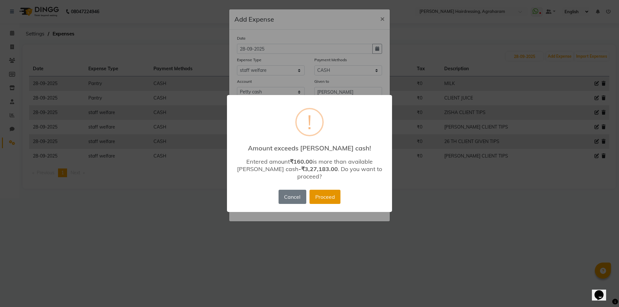
click at [334, 197] on button "Proceed" at bounding box center [325, 197] width 31 height 14
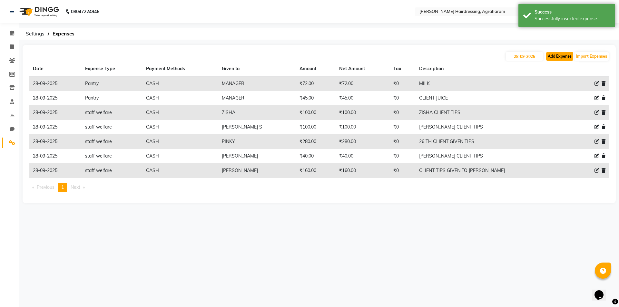
click at [562, 55] on button "Add Expense" at bounding box center [559, 56] width 27 height 9
select select "1"
select select "7111"
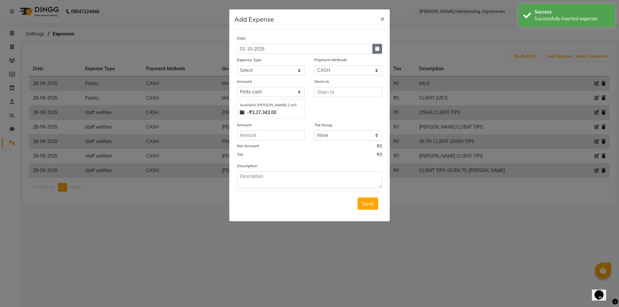
click at [375, 46] on icon "button" at bounding box center [377, 48] width 4 height 5
select select "10"
select select "2025"
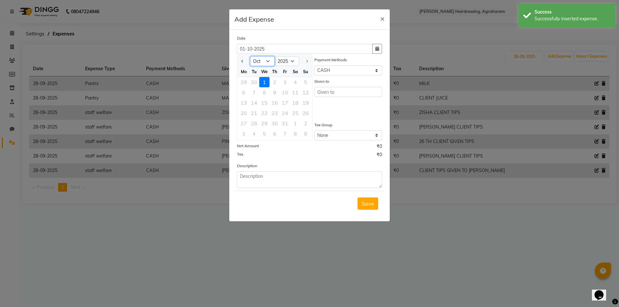
click at [268, 64] on select "Jan Feb Mar Apr May Jun Jul Aug Sep Oct" at bounding box center [262, 61] width 25 height 10
select select "9"
click at [250, 56] on select "Jan Feb Mar Apr May Jun Jul Aug Sep Oct" at bounding box center [262, 61] width 25 height 10
click at [307, 113] on div "28" at bounding box center [306, 113] width 10 height 10
type input "28-09-2025"
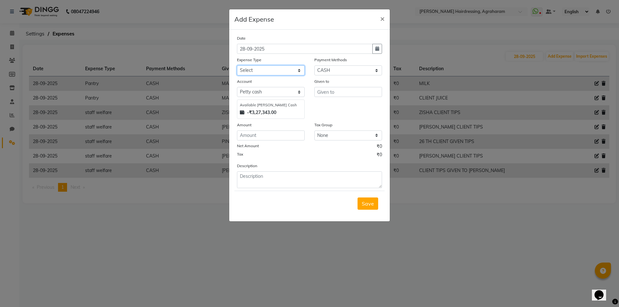
click at [284, 71] on select "Select Advance Salary cash given to office Cash transfer to bank Client Snacks …" at bounding box center [271, 70] width 68 height 10
select select "20859"
click at [237, 65] on select "Select Advance Salary cash given to office Cash transfer to bank Client Snacks …" at bounding box center [271, 70] width 68 height 10
click at [347, 93] on input "text" at bounding box center [348, 92] width 68 height 10
type input "CHARU MAM"
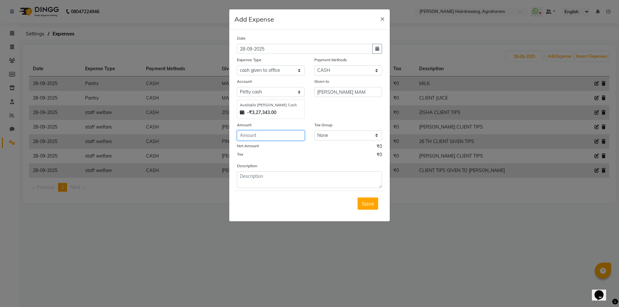
click at [292, 139] on input "number" at bounding box center [271, 136] width 68 height 10
type input "16000"
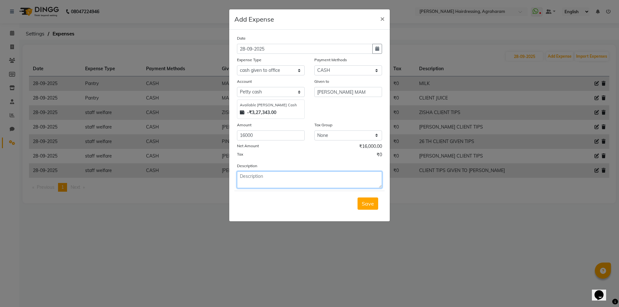
click at [267, 181] on textarea at bounding box center [309, 180] width 145 height 17
type textarea "COLLECTION CASH HANDOVER TO CHARU MAM"
click at [369, 204] on span "Save" at bounding box center [368, 204] width 12 height 6
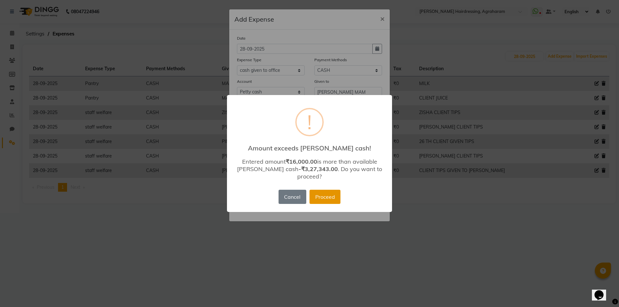
click at [327, 190] on button "Proceed" at bounding box center [325, 197] width 31 height 14
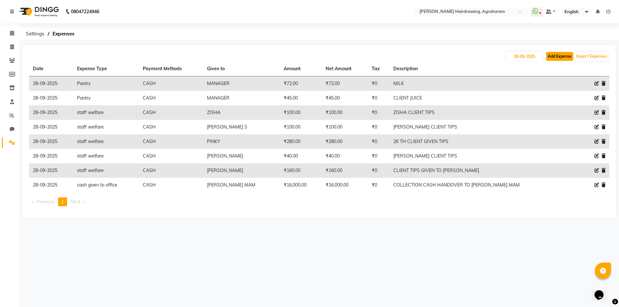
click at [554, 59] on button "Add Expense" at bounding box center [559, 56] width 27 height 9
select select "1"
select select "7111"
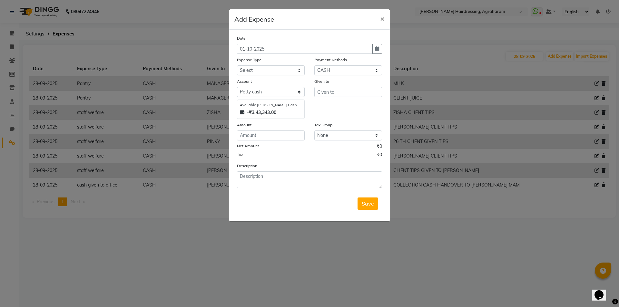
drag, startPoint x: 380, startPoint y: 51, endPoint x: 377, endPoint y: 55, distance: 5.1
click at [380, 51] on button "button" at bounding box center [377, 49] width 10 height 10
select select "10"
select select "2025"
click at [267, 61] on select "Jan Feb Mar Apr May Jun Jul Aug Sep Oct" at bounding box center [262, 61] width 25 height 10
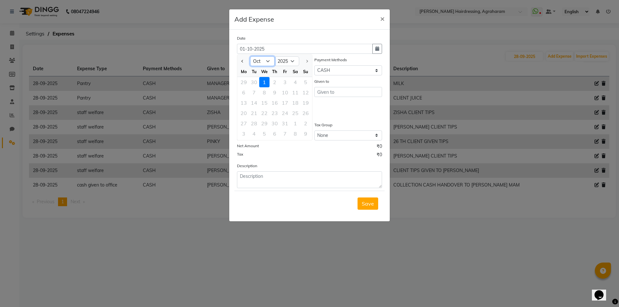
select select "9"
click at [250, 56] on select "Jan Feb Mar Apr May Jun Jul Aug Sep Oct" at bounding box center [262, 61] width 25 height 10
click at [242, 124] on div "29" at bounding box center [244, 123] width 10 height 10
type input "29-09-2025"
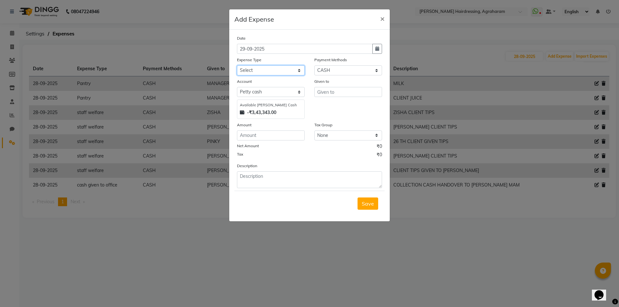
click at [288, 72] on select "Select Advance Salary cash given to office Cash transfer to bank Client Snacks …" at bounding box center [271, 70] width 68 height 10
select select "20859"
click at [328, 20] on div "Add Expense ×" at bounding box center [309, 19] width 161 height 20
click at [380, 20] on span "×" at bounding box center [382, 19] width 5 height 10
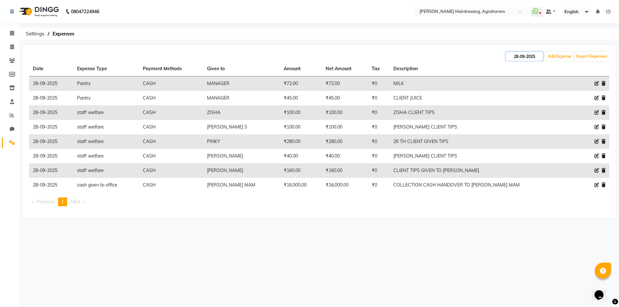
click at [522, 59] on input "28-09-2025" at bounding box center [524, 56] width 37 height 9
select select "9"
select select "2025"
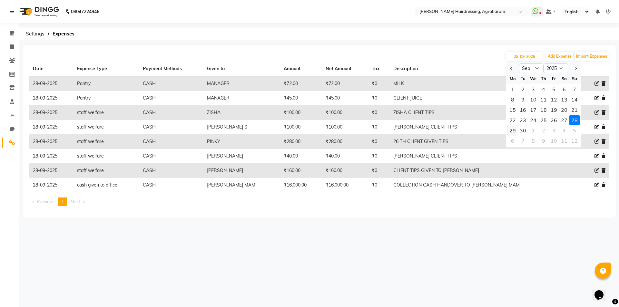
click at [514, 129] on div "29" at bounding box center [513, 130] width 10 height 10
type input "29-09-2025"
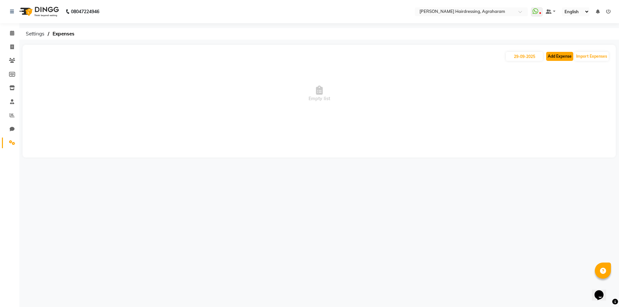
click at [556, 57] on button "Add Expense" at bounding box center [559, 56] width 27 height 9
select select "1"
select select "7111"
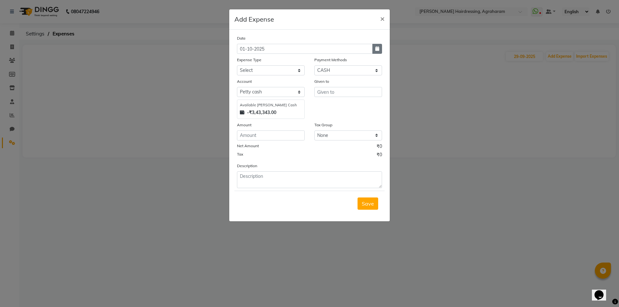
click at [374, 50] on button "button" at bounding box center [377, 49] width 10 height 10
select select "10"
select select "2025"
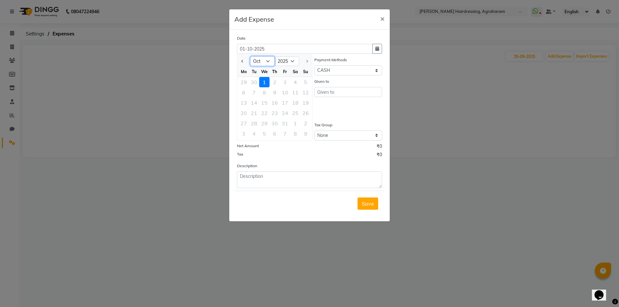
click at [273, 62] on select "Jan Feb Mar Apr May Jun Jul Aug Sep Oct" at bounding box center [262, 61] width 25 height 10
select select "9"
click at [250, 56] on select "Jan Feb Mar Apr May Jun Jul Aug Sep Oct" at bounding box center [262, 61] width 25 height 10
click at [243, 125] on div "29" at bounding box center [244, 123] width 10 height 10
type input "29-09-2025"
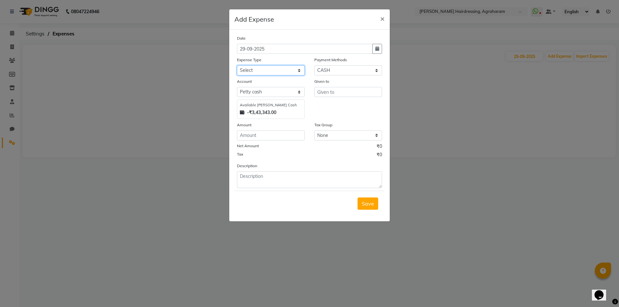
click at [296, 68] on select "Select Advance Salary cash given to office Cash transfer to bank Client Snacks …" at bounding box center [271, 70] width 68 height 10
select select "20844"
click at [237, 65] on select "Select Advance Salary cash given to office Cash transfer to bank Client Snacks …" at bounding box center [271, 70] width 68 height 10
click at [335, 92] on input "text" at bounding box center [348, 92] width 68 height 10
type input "7"
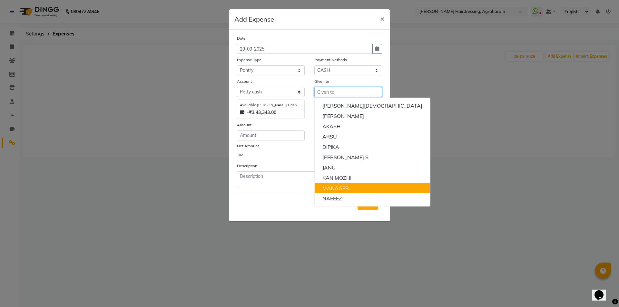
click at [360, 190] on button "MANAGER" at bounding box center [372, 188] width 115 height 10
type input "MANAGER"
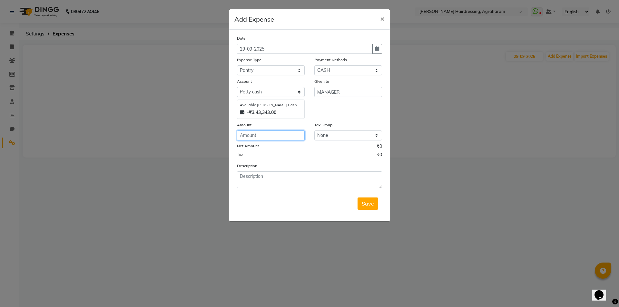
click at [273, 135] on input "number" at bounding box center [271, 136] width 68 height 10
type input "72"
click at [252, 178] on textarea at bounding box center [309, 180] width 145 height 17
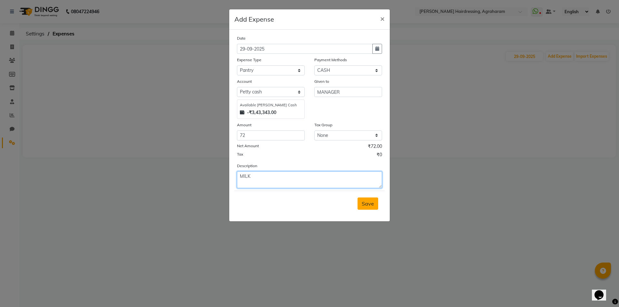
type textarea "MILK"
click at [367, 205] on span "Save" at bounding box center [368, 204] width 12 height 6
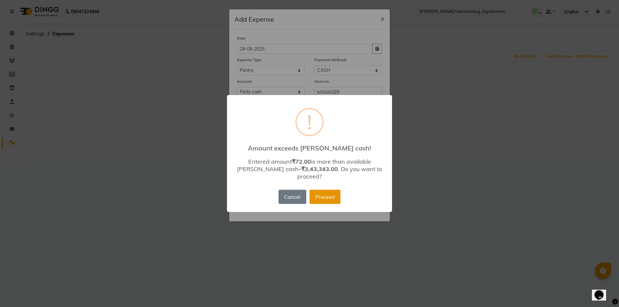
click at [329, 196] on button "Proceed" at bounding box center [325, 197] width 31 height 14
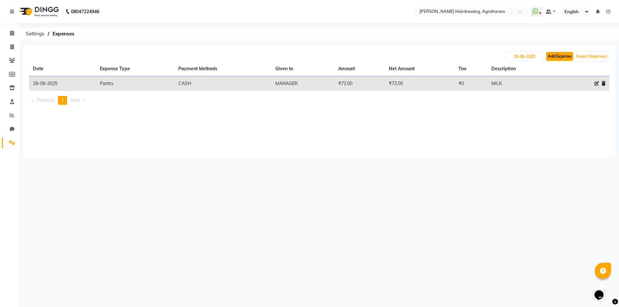
click at [562, 58] on button "Add Expense" at bounding box center [559, 56] width 27 height 9
select select "1"
select select "7111"
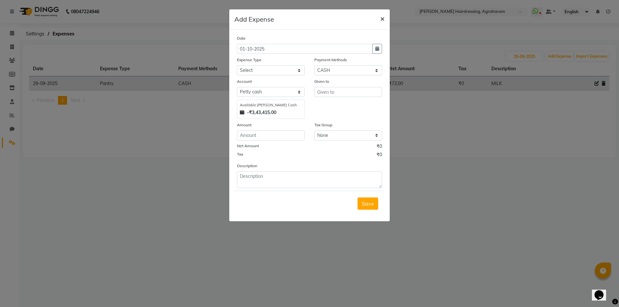
click at [381, 17] on span "×" at bounding box center [382, 19] width 5 height 10
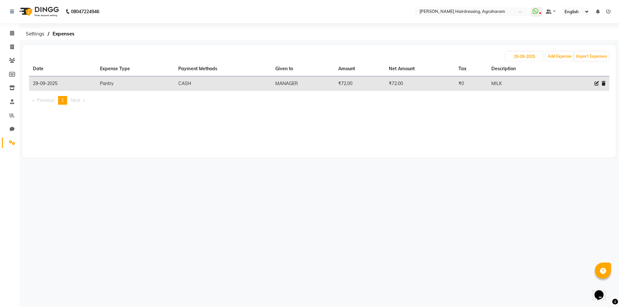
click at [526, 61] on div "29-09-2025 Add Expense Import Expenses" at bounding box center [319, 56] width 581 height 10
click at [523, 57] on input "29-09-2025" at bounding box center [524, 56] width 37 height 9
select select "9"
select select "2025"
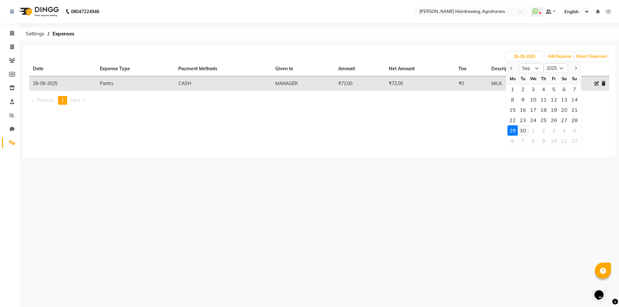
click at [525, 130] on div "30" at bounding box center [523, 130] width 10 height 10
type input "30-09-2025"
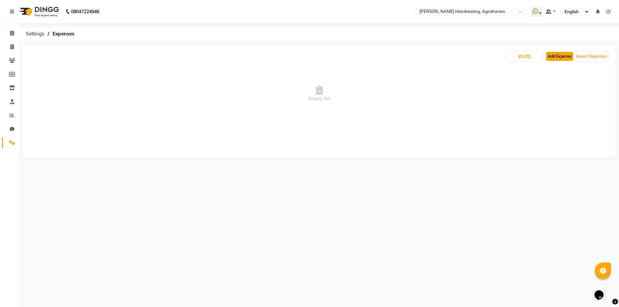
click at [568, 56] on button "Add Expense" at bounding box center [559, 56] width 27 height 9
select select "1"
select select "7111"
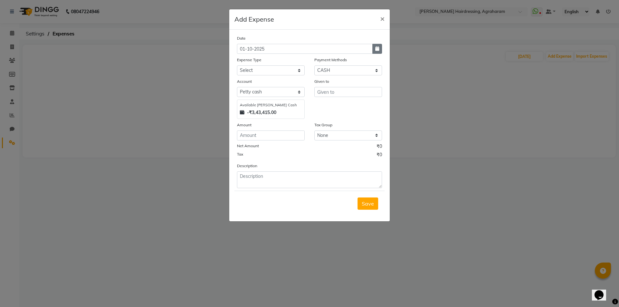
click at [377, 51] on button "button" at bounding box center [377, 49] width 10 height 10
select select "10"
select select "2025"
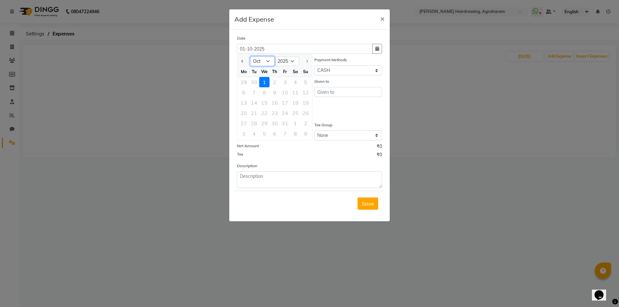
click at [263, 63] on select "Jan Feb Mar Apr May Jun Jul Aug Sep Oct" at bounding box center [262, 61] width 25 height 10
select select "9"
click at [250, 56] on select "Jan Feb Mar Apr May Jun Jul Aug Sep Oct" at bounding box center [262, 61] width 25 height 10
click at [254, 125] on div "30" at bounding box center [254, 123] width 10 height 10
type input "30-09-2025"
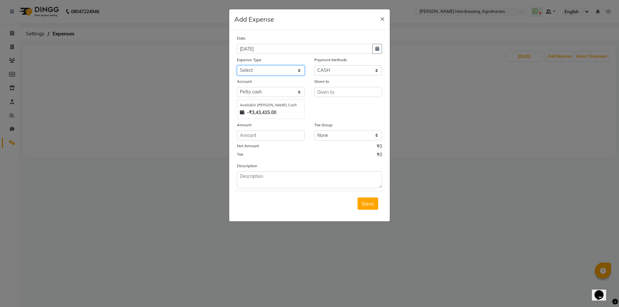
click at [273, 70] on select "Select Advance Salary cash given to office Cash transfer to bank Client Snacks …" at bounding box center [271, 70] width 68 height 10
select select "20844"
click at [237, 65] on select "Select Advance Salary cash given to office Cash transfer to bank Client Snacks …" at bounding box center [271, 70] width 68 height 10
click at [353, 93] on input "text" at bounding box center [348, 92] width 68 height 10
click at [339, 106] on ngb-highlight "MANA GER" at bounding box center [336, 106] width 26 height 6
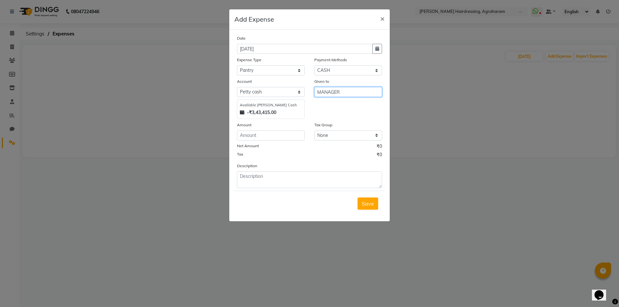
type input "MANAGER"
click at [255, 131] on input "number" at bounding box center [271, 136] width 68 height 10
type input "72"
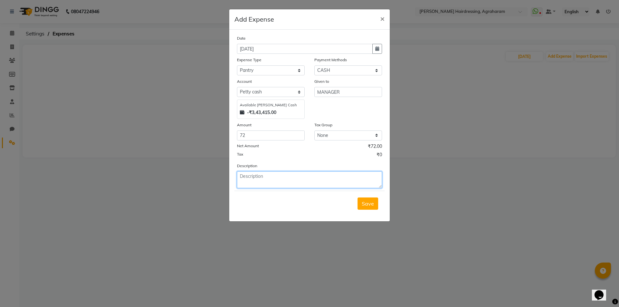
click at [254, 178] on textarea at bounding box center [309, 180] width 145 height 17
type textarea "MILK"
click at [372, 204] on span "Save" at bounding box center [368, 204] width 12 height 6
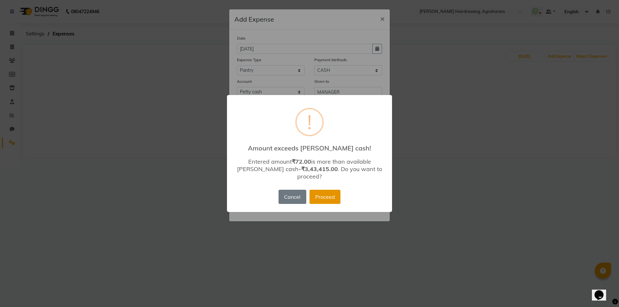
click at [322, 190] on button "Proceed" at bounding box center [325, 197] width 31 height 14
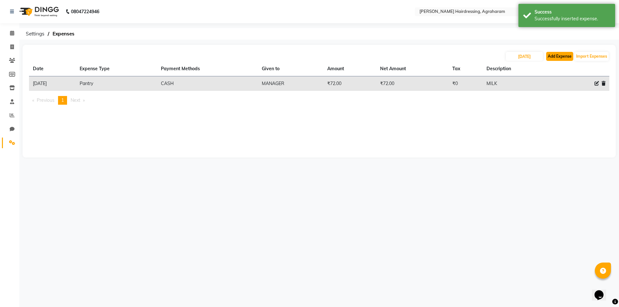
click at [570, 53] on button "Add Expense" at bounding box center [559, 56] width 27 height 9
select select "1"
select select "7111"
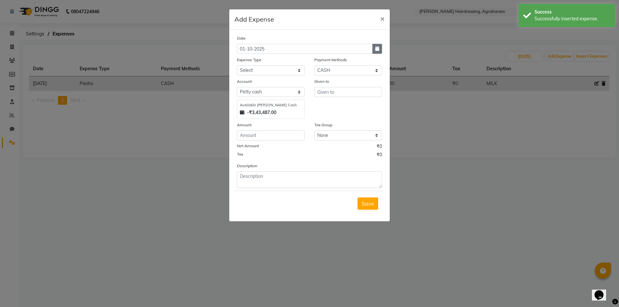
click at [376, 49] on icon "button" at bounding box center [377, 48] width 4 height 5
select select "10"
select select "2025"
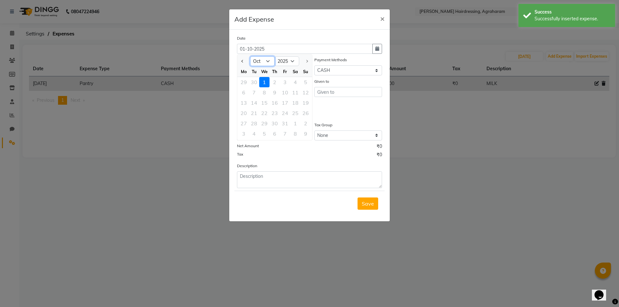
click at [273, 62] on select "Jan Feb Mar Apr May Jun Jul Aug Sep Oct" at bounding box center [262, 61] width 25 height 10
select select "9"
click at [250, 56] on select "Jan Feb Mar Apr May Jun Jul Aug Sep Oct" at bounding box center [262, 61] width 25 height 10
click at [254, 123] on div "30" at bounding box center [254, 123] width 10 height 10
type input "30-09-2025"
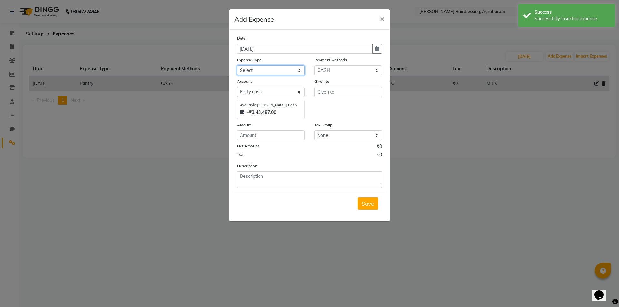
click at [270, 70] on select "Select Advance Salary cash given to office Cash transfer to bank Client Snacks …" at bounding box center [271, 70] width 68 height 10
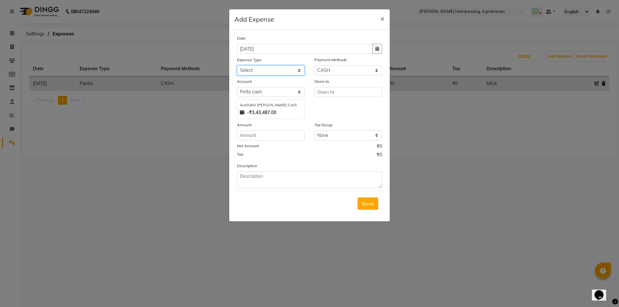
select select "20844"
click at [237, 65] on select "Select Advance Salary cash given to office Cash transfer to bank Client Snacks …" at bounding box center [271, 70] width 68 height 10
click at [342, 90] on input "text" at bounding box center [348, 92] width 68 height 10
type input "GARBAGE COLLECTION"
click at [288, 139] on input "number" at bounding box center [271, 136] width 68 height 10
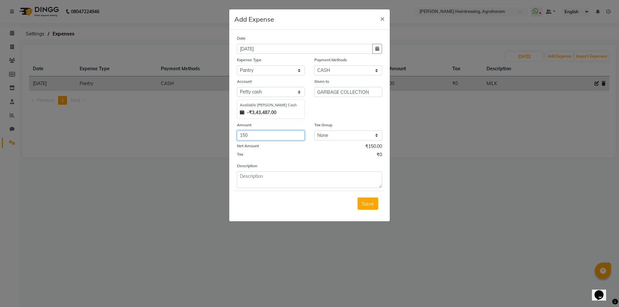
type input "150"
click at [279, 179] on textarea at bounding box center [309, 180] width 145 height 17
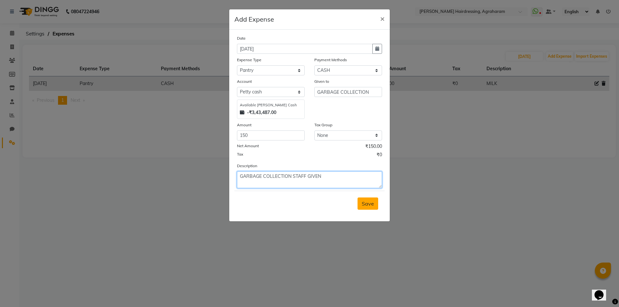
type textarea "GARBAGE COLLECTION STAFF GIVEN"
click at [374, 206] on button "Save" at bounding box center [368, 204] width 21 height 12
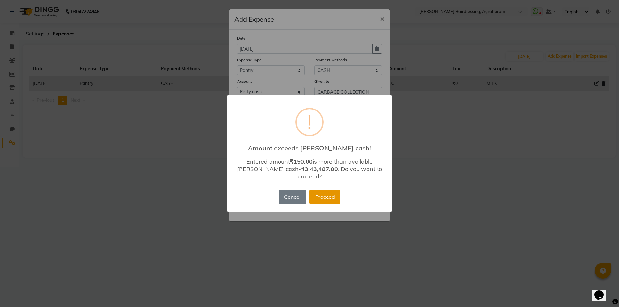
click at [317, 190] on button "Proceed" at bounding box center [325, 197] width 31 height 14
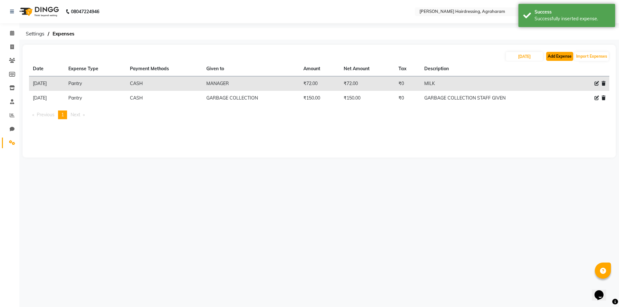
click at [561, 59] on button "Add Expense" at bounding box center [559, 56] width 27 height 9
select select "1"
select select "7111"
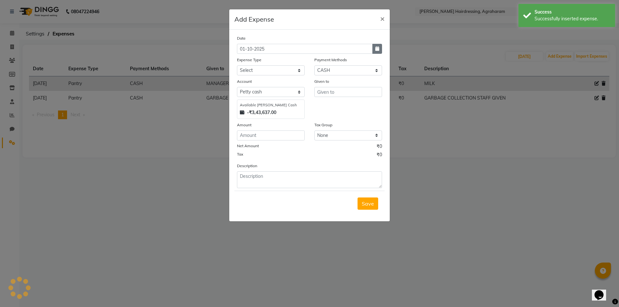
click at [376, 51] on button "button" at bounding box center [377, 49] width 10 height 10
select select "10"
select select "2025"
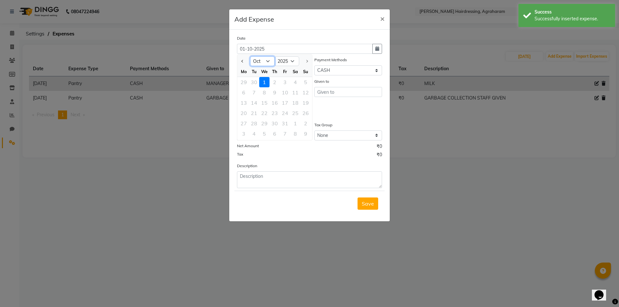
click at [267, 63] on select "Jan Feb Mar Apr May Jun Jul Aug Sep Oct" at bounding box center [262, 61] width 25 height 10
select select "9"
click at [250, 56] on select "Jan Feb Mar Apr May Jun Jul Aug Sep Oct" at bounding box center [262, 61] width 25 height 10
click at [255, 122] on div "30" at bounding box center [254, 123] width 10 height 10
type input "30-09-2025"
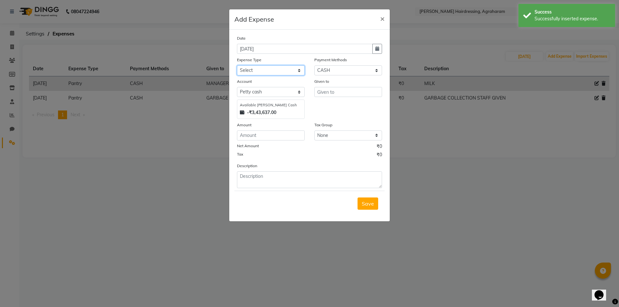
click at [294, 71] on select "Select Advance Salary cash given to office Cash transfer to bank Client Snacks …" at bounding box center [271, 70] width 68 height 10
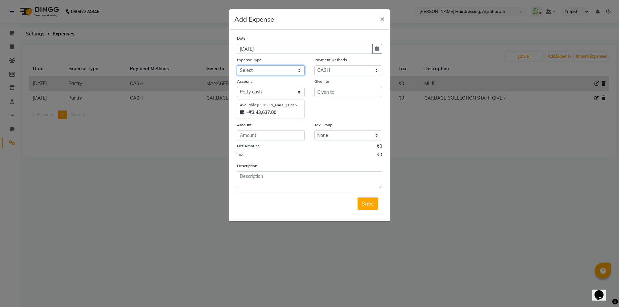
select select "20854"
click at [237, 65] on select "Select Advance Salary cash given to office Cash transfer to bank Client Snacks …" at bounding box center [271, 70] width 68 height 10
click at [331, 92] on input "text" at bounding box center [348, 92] width 68 height 10
click at [297, 73] on select "Select Advance Salary cash given to office Cash transfer to bank Client Snacks …" at bounding box center [271, 70] width 68 height 10
click at [237, 65] on select "Select Advance Salary cash given to office Cash transfer to bank Client Snacks …" at bounding box center [271, 70] width 68 height 10
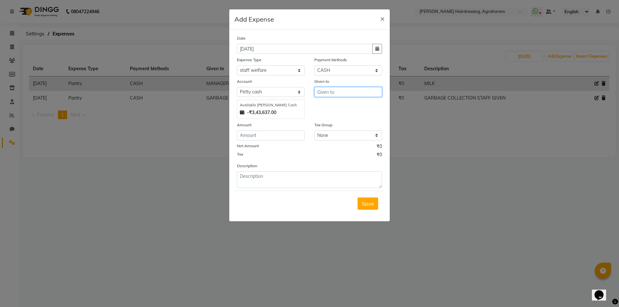
click at [349, 92] on input "text" at bounding box center [348, 92] width 68 height 10
click at [333, 104] on span "[PERSON_NAME]" at bounding box center [345, 106] width 44 height 6
type input "[PERSON_NAME]"
click at [264, 134] on input "number" at bounding box center [271, 136] width 68 height 10
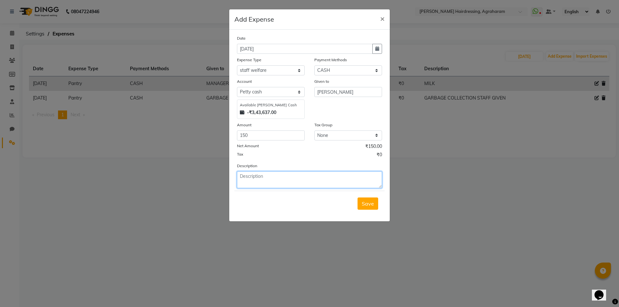
click at [250, 178] on textarea at bounding box center [309, 180] width 145 height 17
click at [247, 136] on input "150" at bounding box center [271, 136] width 68 height 10
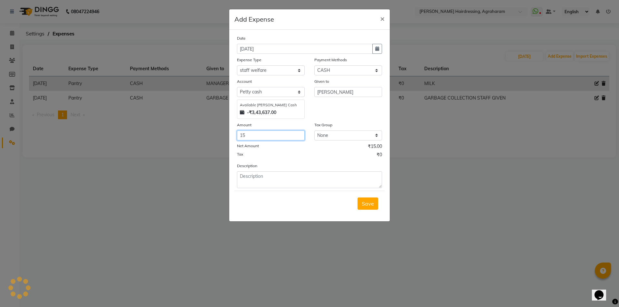
type input "1"
type input "50"
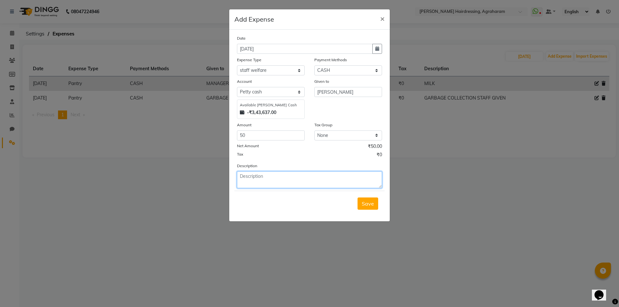
click at [265, 180] on textarea at bounding box center [309, 180] width 145 height 17
type textarea "GIVEN FOR RAPIDO"
click at [369, 204] on span "Save" at bounding box center [368, 204] width 12 height 6
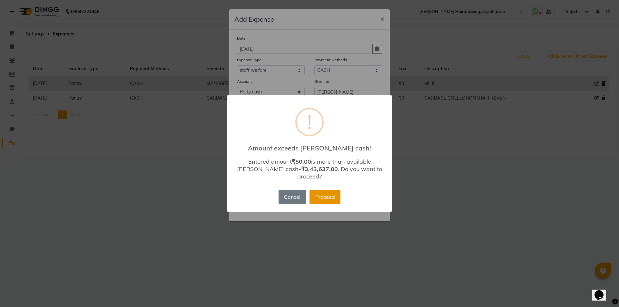
click at [331, 195] on button "Proceed" at bounding box center [325, 197] width 31 height 14
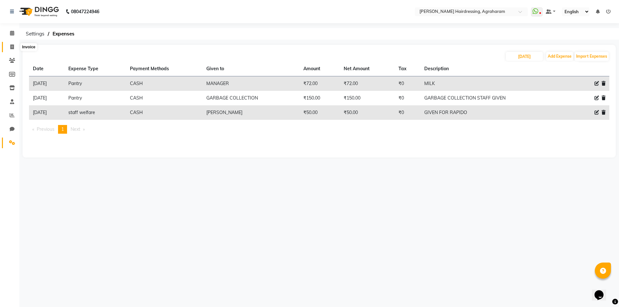
click at [8, 45] on span at bounding box center [11, 47] width 11 height 7
select select "service"
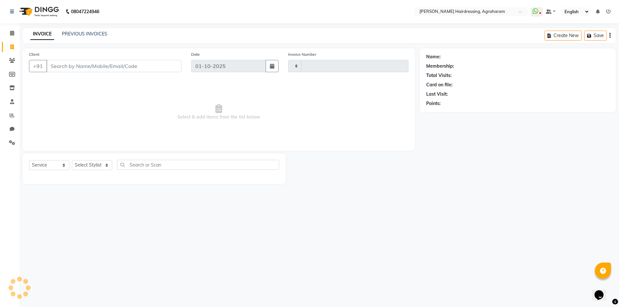
type input "3078"
select select "7962"
click at [84, 35] on link "PREVIOUS INVOICES" at bounding box center [84, 34] width 45 height 6
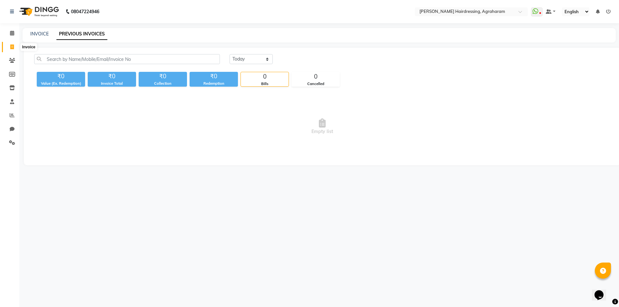
drag, startPoint x: 12, startPoint y: 46, endPoint x: 27, endPoint y: 45, distance: 15.8
click at [12, 46] on icon at bounding box center [12, 47] width 4 height 5
select select "7962"
select select "service"
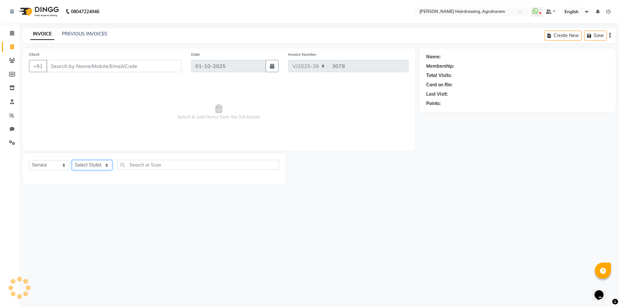
click at [102, 168] on select "Select Stylist" at bounding box center [92, 165] width 40 height 10
select select "85297"
click at [72, 160] on select "Select Stylist AASH MUHAMMED AFTAB AKASH ARSU DIPIKA GOMATHI S JANU KANIMOZHI M…" at bounding box center [100, 165] width 57 height 10
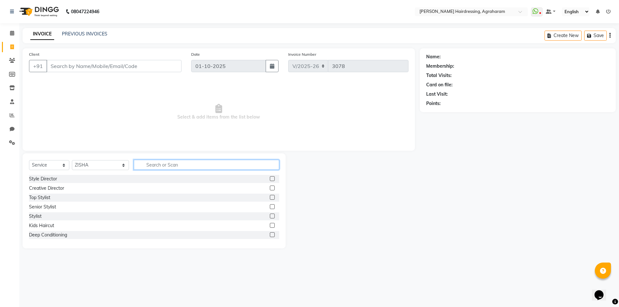
click at [144, 163] on input "text" at bounding box center [206, 165] width 145 height 10
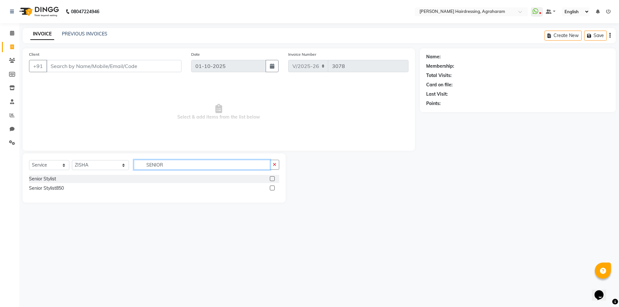
type input "SENIOR"
click at [271, 179] on label at bounding box center [272, 178] width 5 height 5
click at [271, 179] on input "checkbox" at bounding box center [272, 179] width 4 height 4
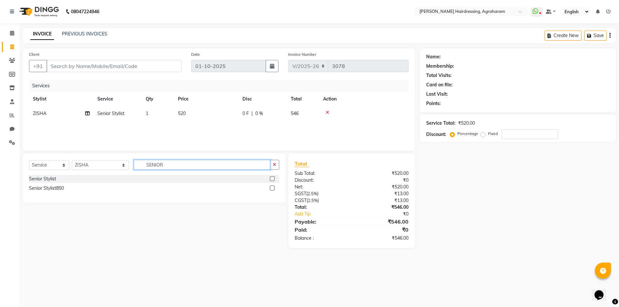
checkbox input "false"
click at [160, 166] on input "SENIOR" at bounding box center [202, 165] width 136 height 10
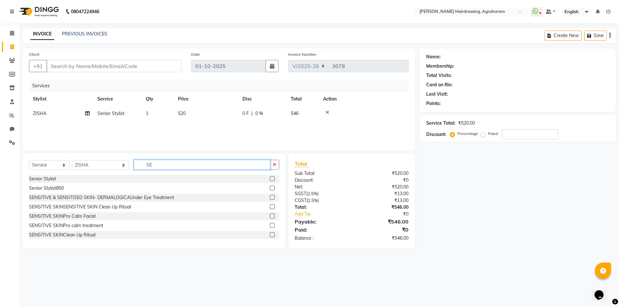
type input "S"
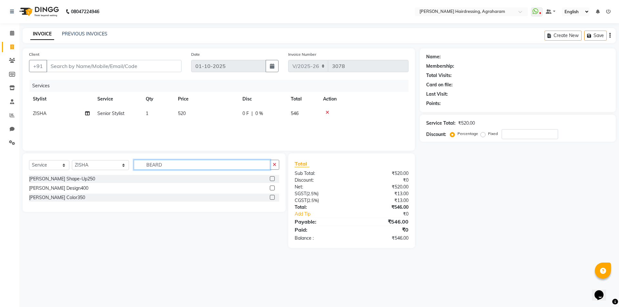
type input "BEARD"
click at [272, 178] on label at bounding box center [272, 178] width 5 height 5
click at [272, 178] on input "checkbox" at bounding box center [272, 179] width 4 height 4
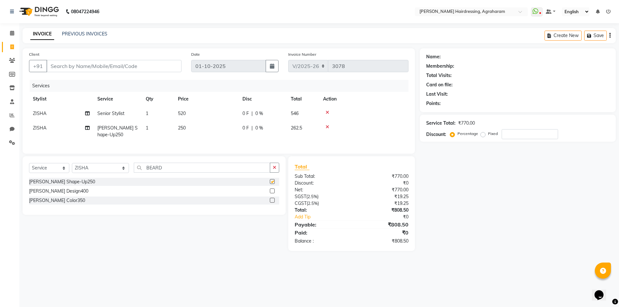
checkbox input "false"
click at [126, 63] on input "Client" at bounding box center [113, 66] width 135 height 12
type input "7"
click at [174, 67] on span "Add Client" at bounding box center [164, 66] width 25 height 6
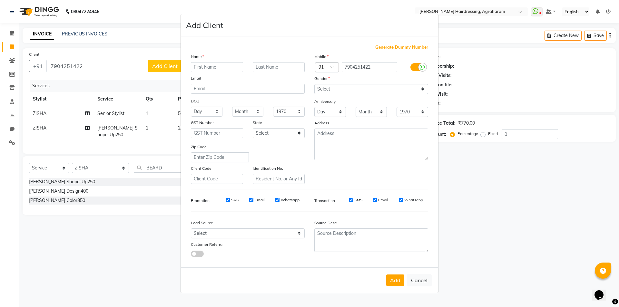
click at [217, 67] on input "text" at bounding box center [217, 67] width 52 height 10
click at [259, 65] on input "text" at bounding box center [279, 67] width 52 height 10
click at [363, 91] on select "Select Male Female Other Prefer Not To Say" at bounding box center [371, 89] width 114 height 10
click at [314, 84] on select "Select Male Female Other Prefer Not To Say" at bounding box center [371, 89] width 114 height 10
click at [295, 237] on select "Select Walk-in Referral Internet Friend Word of Mouth Advertisement Facebook Ju…" at bounding box center [248, 234] width 114 height 10
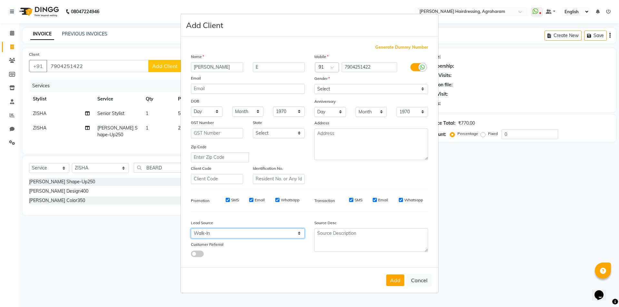
click at [191, 229] on select "Select Walk-in Referral Internet Friend Word of Mouth Advertisement Facebook Ju…" at bounding box center [248, 234] width 114 height 10
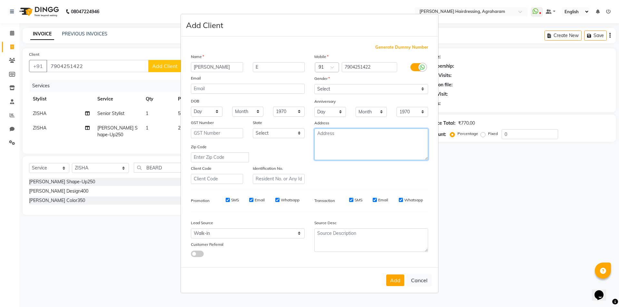
click at [340, 142] on textarea at bounding box center [371, 145] width 114 height 32
click at [393, 277] on button "Add" at bounding box center [395, 281] width 18 height 12
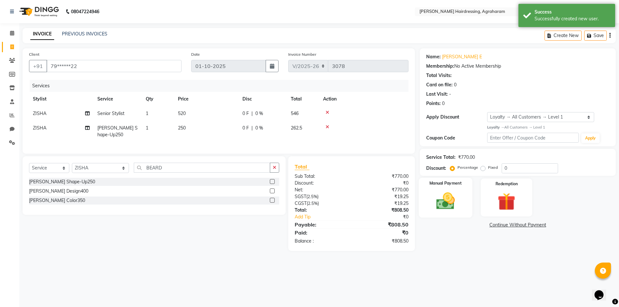
click at [443, 205] on img at bounding box center [446, 201] width 30 height 21
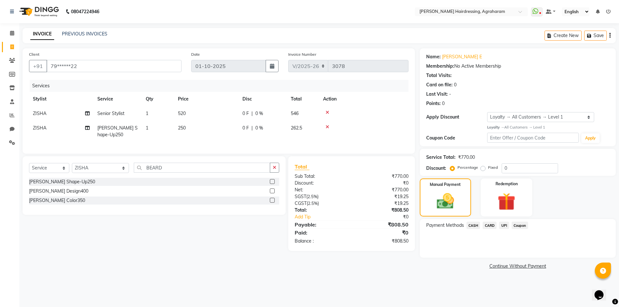
click at [503, 226] on span "UPI" at bounding box center [504, 225] width 10 height 7
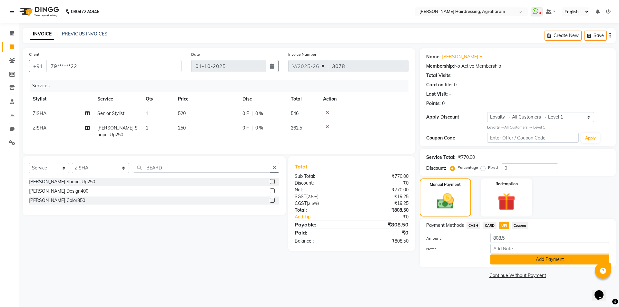
click at [549, 261] on button "Add Payment" at bounding box center [550, 260] width 119 height 10
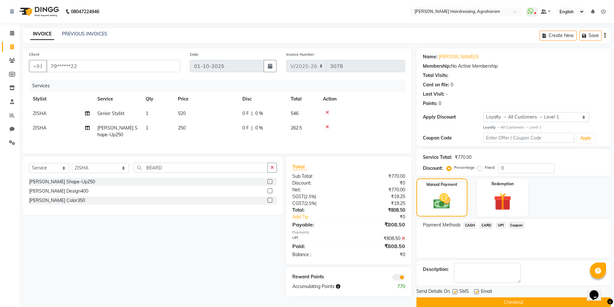
click at [527, 302] on button "Checkout" at bounding box center [514, 303] width 194 height 10
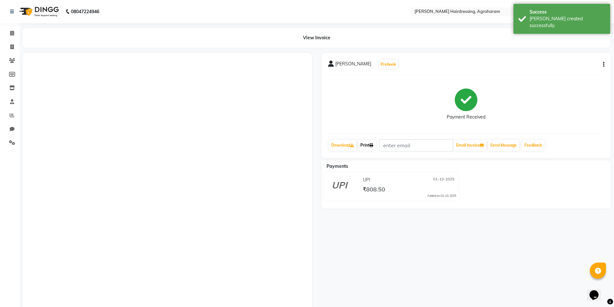
click at [369, 144] on link "Print" at bounding box center [367, 145] width 18 height 11
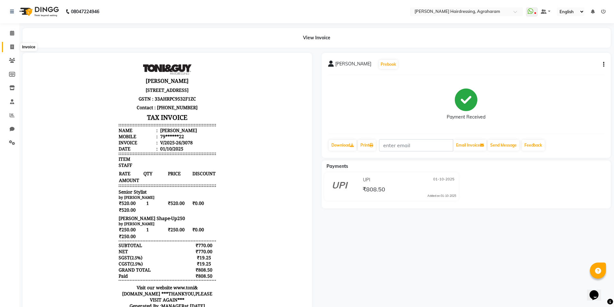
click at [13, 47] on icon at bounding box center [12, 47] width 4 height 5
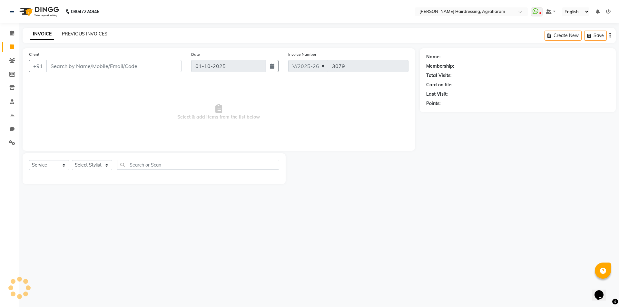
click at [84, 33] on link "PREVIOUS INVOICES" at bounding box center [84, 34] width 45 height 6
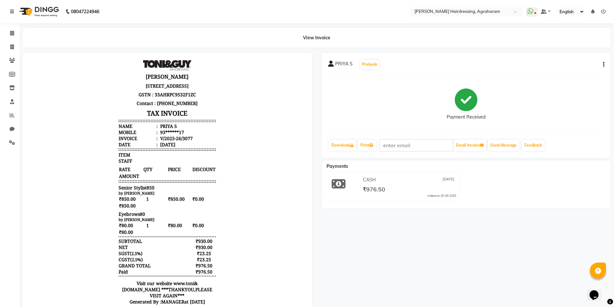
scroll to position [5, 0]
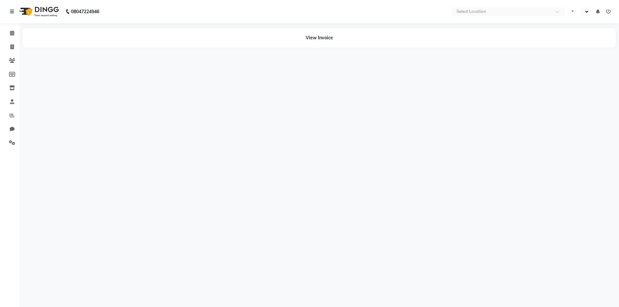
select select "en"
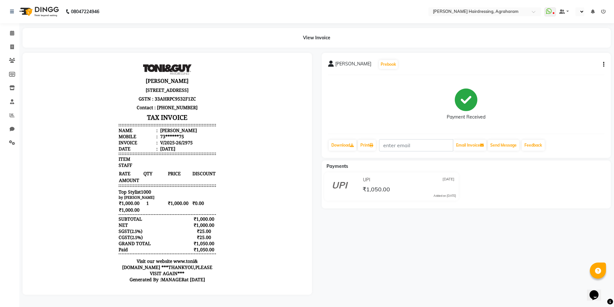
select select "en"
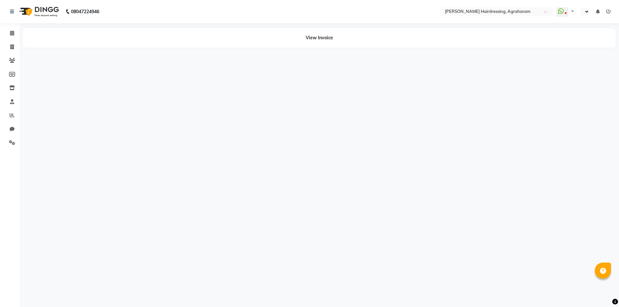
select select "en"
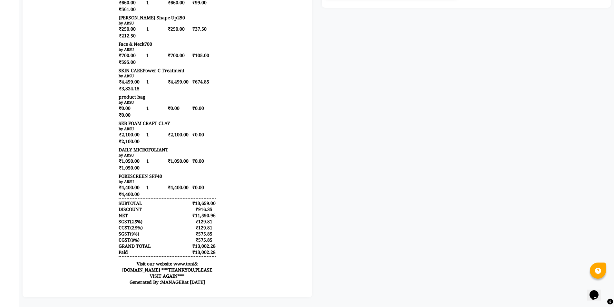
scroll to position [206, 0]
drag, startPoint x: 217, startPoint y: 220, endPoint x: 188, endPoint y: 224, distance: 29.6
click at [188, 224] on body "Chitra Jayan 42,Palani road, opposite to Sona tower,New Agraharam, Dindigul-624…" at bounding box center [168, 76] width 272 height 431
click at [139, 237] on div "SGST ( 9% ) ₹575.85" at bounding box center [167, 234] width 97 height 6
drag, startPoint x: 137, startPoint y: 246, endPoint x: 113, endPoint y: 223, distance: 33.1
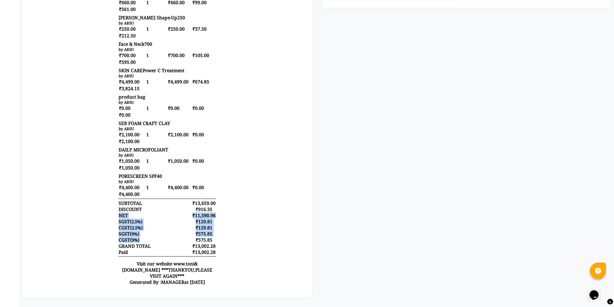
click at [116, 223] on div "Chitra Jayan 42,Palani road, opposite to Sona tower,New Agraharam, Dindigul-624…" at bounding box center [167, 76] width 103 height 431
click at [263, 245] on body "Chitra Jayan 42,Palani road, opposite to Sona tower,New Agraharam, Dindigul-624…" at bounding box center [168, 76] width 272 height 431
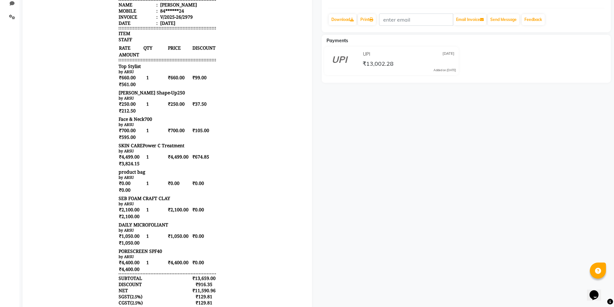
scroll to position [184, 0]
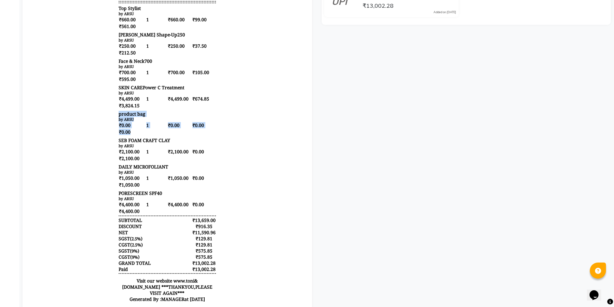
drag, startPoint x: 124, startPoint y: 140, endPoint x: 110, endPoint y: 116, distance: 27.2
click at [110, 116] on body "Chitra Jayan 42,Palani road, opposite to Sona tower,New Agraharam, Dindigul-624…" at bounding box center [168, 93] width 272 height 431
click at [139, 144] on span "SEB FOAM CRAFT CLAY" at bounding box center [145, 140] width 52 height 6
drag, startPoint x: 134, startPoint y: 165, endPoint x: 104, endPoint y: 148, distance: 34.5
click at [104, 148] on body "Chitra Jayan 42,Palani road, opposite to Sona tower,New Agraharam, Dindigul-624…" at bounding box center [168, 93] width 272 height 431
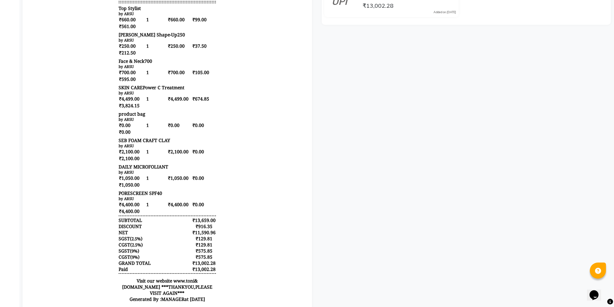
click at [183, 175] on div "by ARSU" at bounding box center [167, 172] width 97 height 5
drag, startPoint x: 138, startPoint y: 190, endPoint x: 109, endPoint y: 178, distance: 30.8
click at [97, 171] on body "Chitra Jayan 42,Palani road, opposite to Sona tower,New Agraharam, Dindigul-624…" at bounding box center [168, 93] width 272 height 431
click at [203, 201] on div "by ARSU" at bounding box center [167, 198] width 97 height 5
drag, startPoint x: 137, startPoint y: 218, endPoint x: 97, endPoint y: 190, distance: 48.9
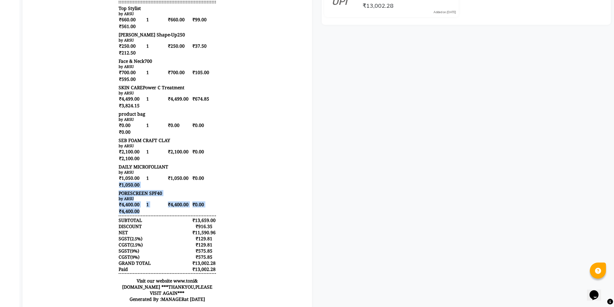
click at [97, 190] on body "Chitra Jayan 42,Palani road, opposite to Sona tower,New Agraharam, Dindigul-624…" at bounding box center [168, 93] width 272 height 431
click at [192, 207] on span "₹0.00" at bounding box center [204, 204] width 24 height 7
drag, startPoint x: 111, startPoint y: 243, endPoint x: 211, endPoint y: 251, distance: 100.2
click at [211, 251] on div "Chitra Jayan 42,Palani road, opposite to Sona tower,New Agraharam, Dindigul-624…" at bounding box center [167, 93] width 103 height 431
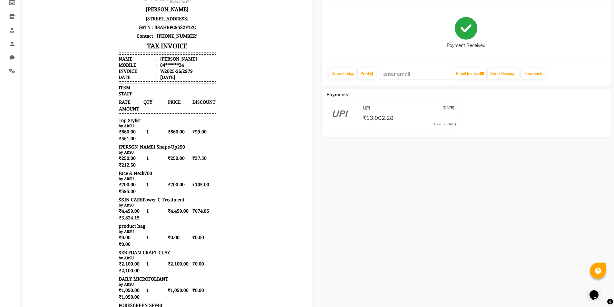
scroll to position [82, 0]
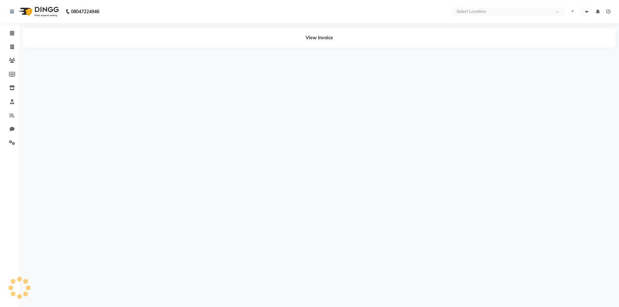
select select "en"
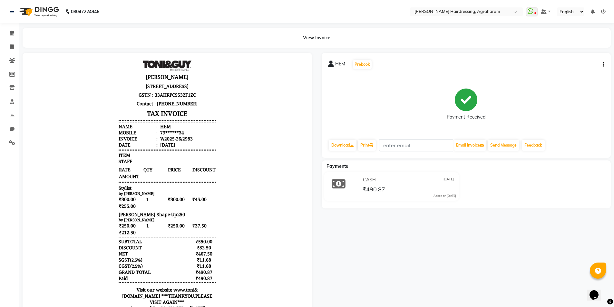
scroll to position [5, 0]
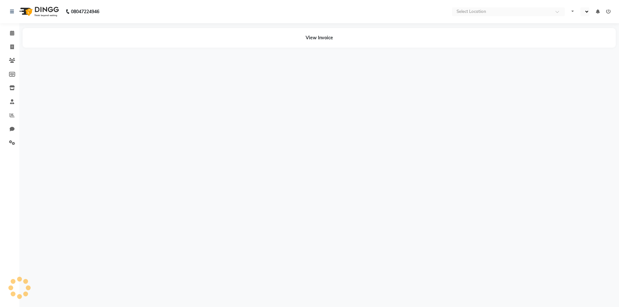
select select "en"
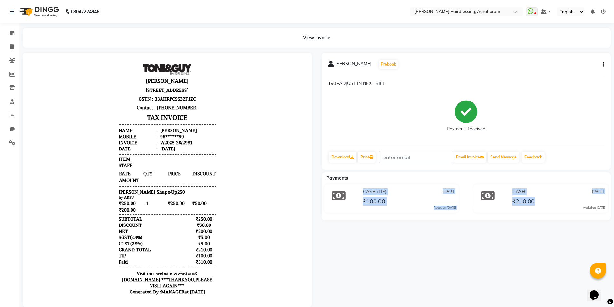
drag, startPoint x: 360, startPoint y: 188, endPoint x: 552, endPoint y: 208, distance: 193.6
click at [551, 207] on div "CASH (TIP) 25-09-2025 ₹100.00 Added on 25-09-2025 CASH 25-09-2025 ₹210.00 Added…" at bounding box center [466, 199] width 299 height 31
click at [518, 228] on div "kiron balaji Prebook 190 -ADJUST IN NEXT BILL Payment Received Download Print E…" at bounding box center [466, 180] width 299 height 254
click at [436, 259] on div "kiron balaji Prebook 190 -ADJUST IN NEXT BILL Payment Received Download Print E…" at bounding box center [466, 180] width 299 height 254
drag, startPoint x: 389, startPoint y: 84, endPoint x: 332, endPoint y: 85, distance: 57.4
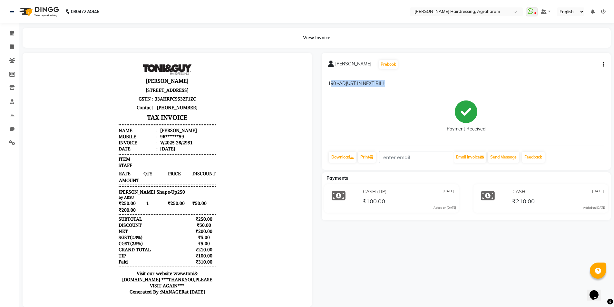
click at [332, 85] on p "190 -ADJUST IN NEXT BILL" at bounding box center [466, 83] width 277 height 7
click at [397, 91] on div "190 -ADJUST IN NEXT BILL" at bounding box center [466, 86] width 277 height 12
drag, startPoint x: 401, startPoint y: 86, endPoint x: 325, endPoint y: 85, distance: 76.1
click at [325, 85] on div "kiron balaji Prebook 190 -ADJUST IN NEXT BILL Payment Received Download Print E…" at bounding box center [467, 111] width 290 height 117
click at [398, 84] on p "190 -ADJUST IN NEXT BILL" at bounding box center [466, 83] width 277 height 7
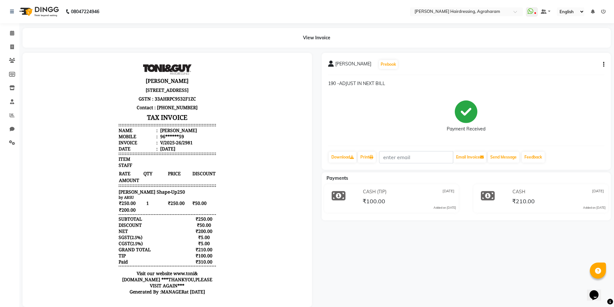
click at [394, 111] on div "Payment Received" at bounding box center [466, 116] width 277 height 48
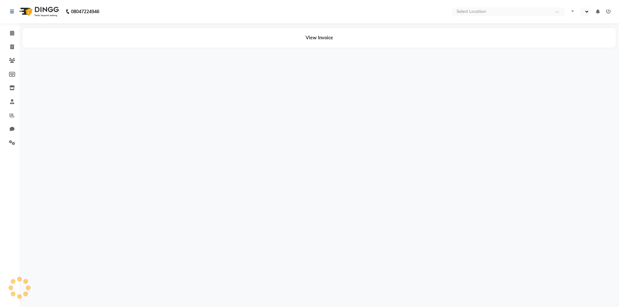
select select "en"
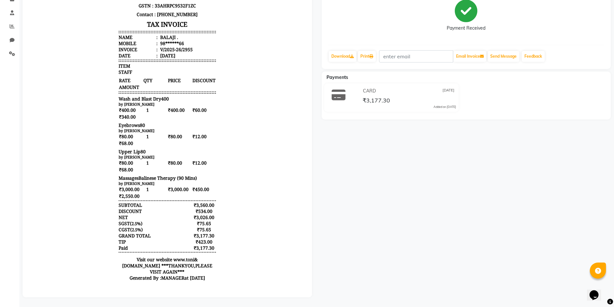
scroll to position [5, 0]
